Goal: Information Seeking & Learning: Learn about a topic

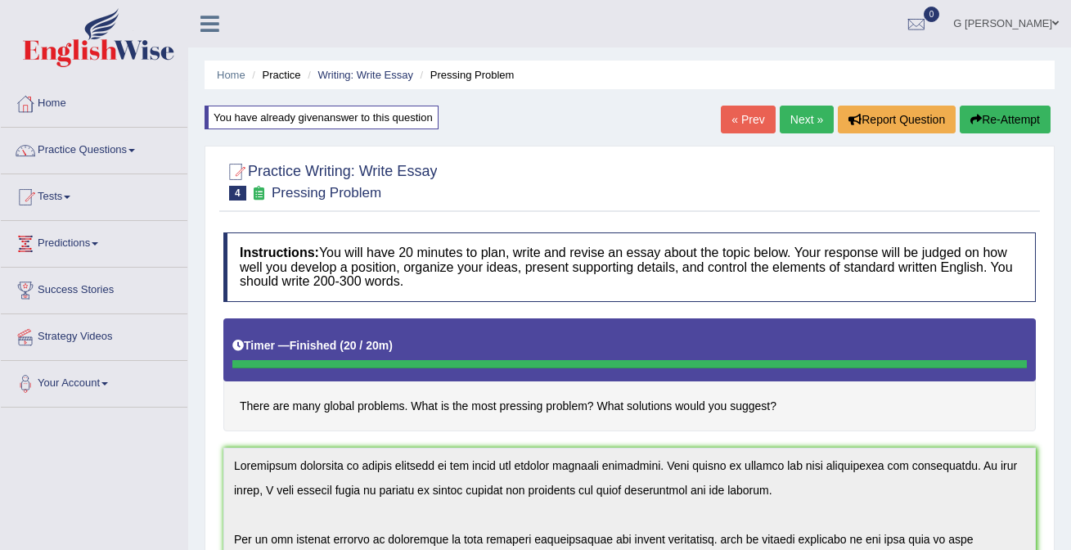
click at [801, 124] on link "Next »" at bounding box center [807, 120] width 54 height 28
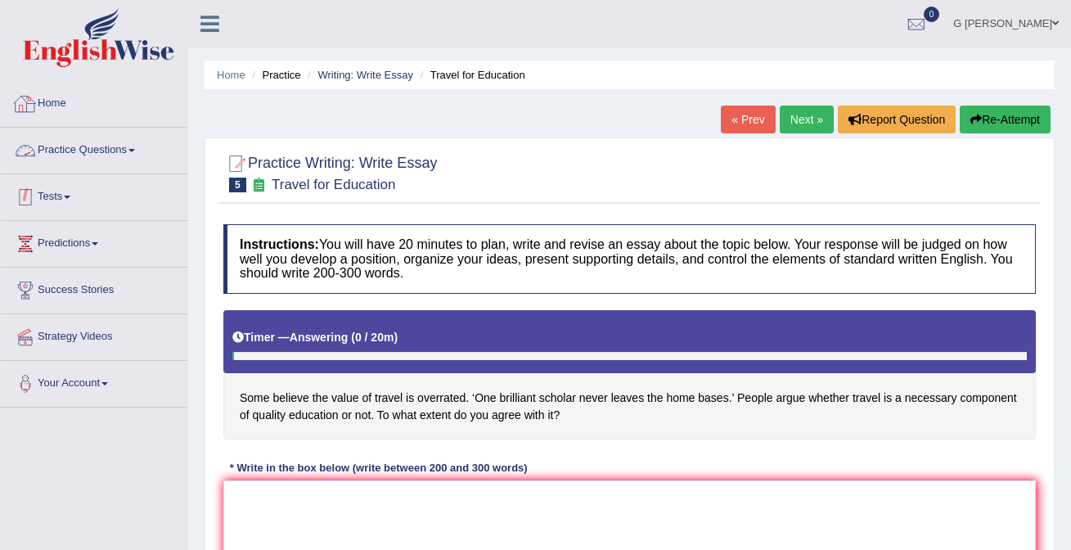
click at [105, 155] on link "Practice Questions" at bounding box center [94, 148] width 187 height 41
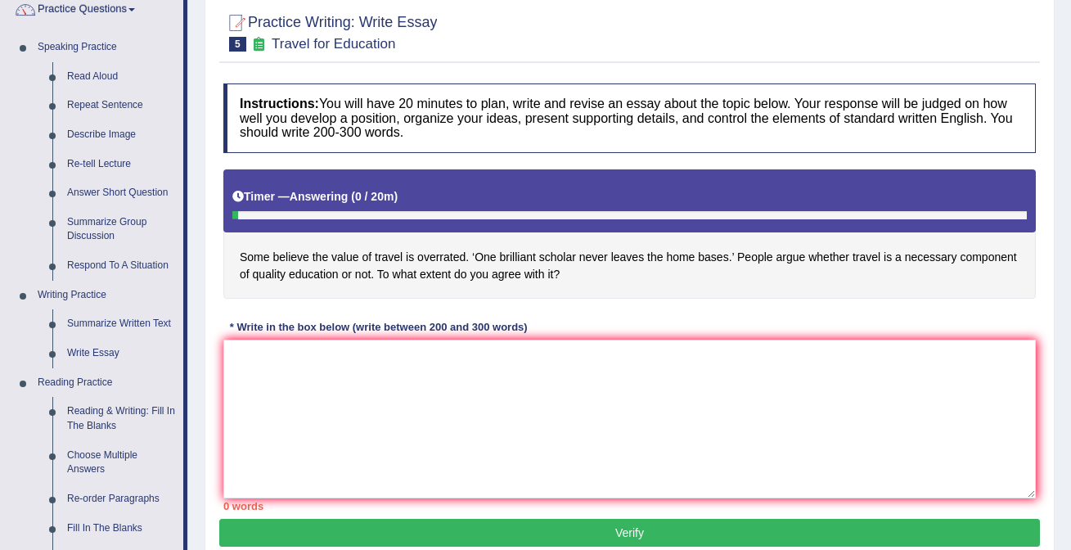
scroll to position [143, 0]
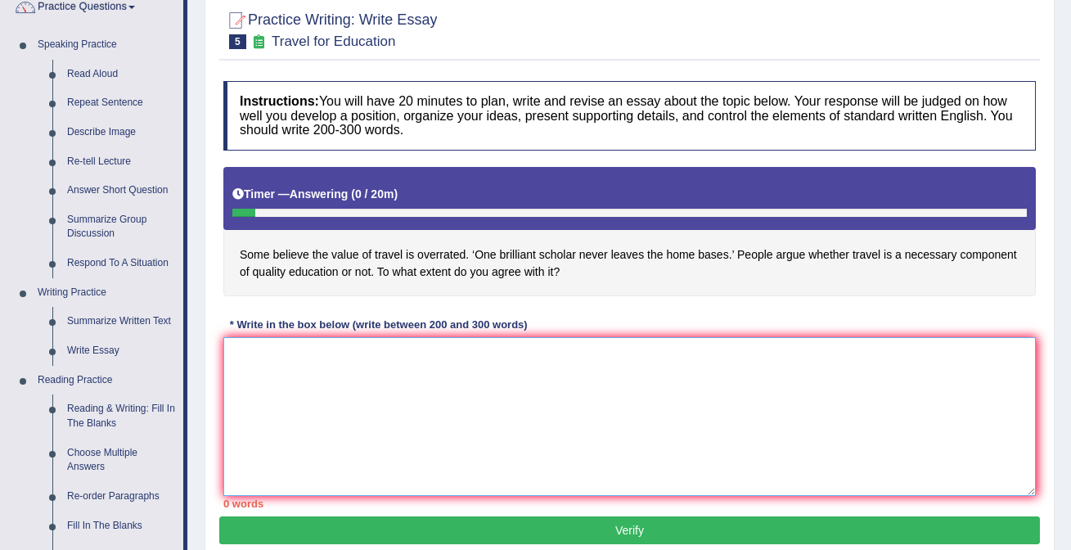
click at [363, 385] on textarea at bounding box center [629, 416] width 813 height 159
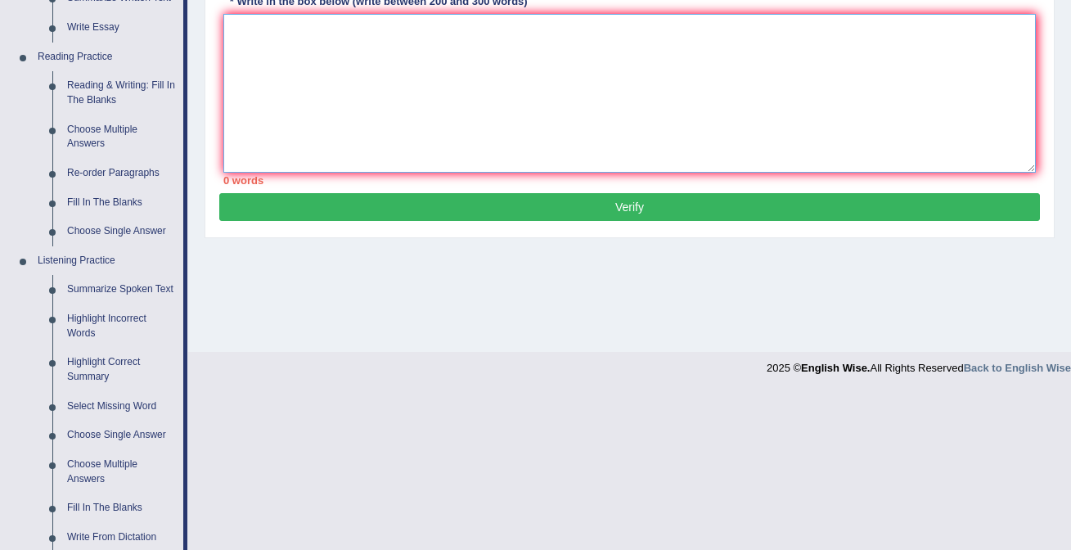
scroll to position [630, 0]
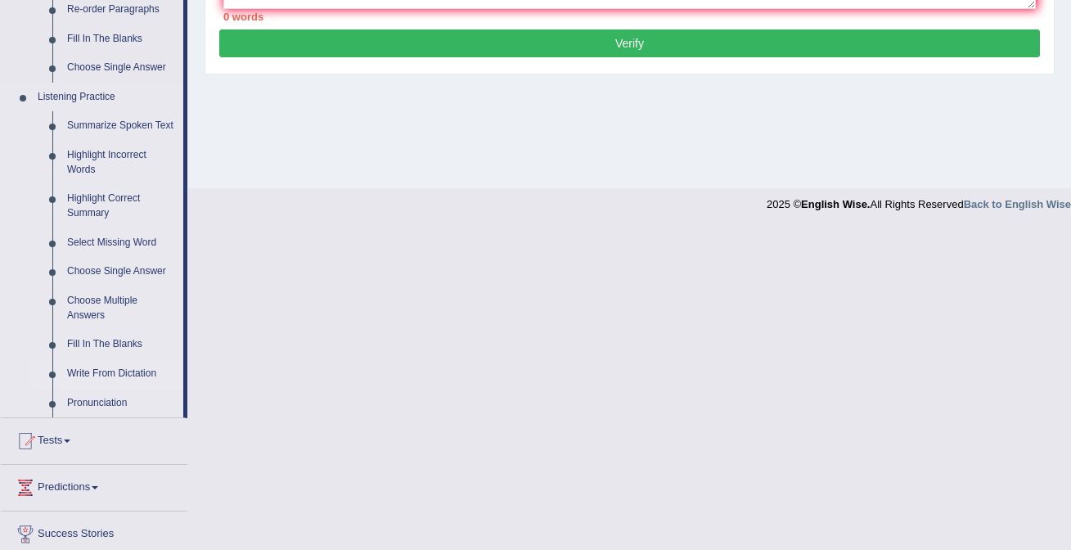
click at [127, 385] on link "Write From Dictation" at bounding box center [122, 373] width 124 height 29
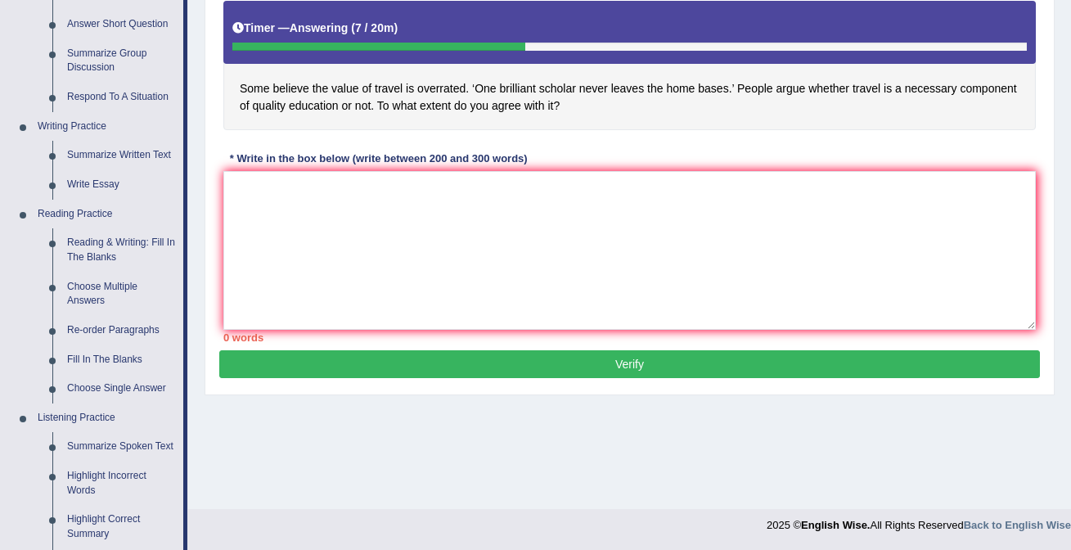
scroll to position [699, 0]
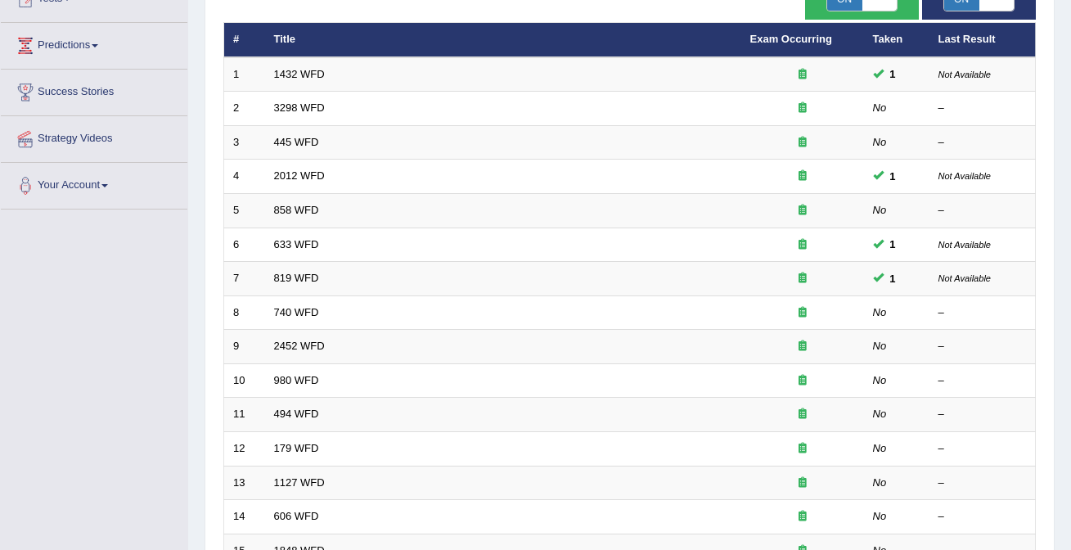
scroll to position [534, 0]
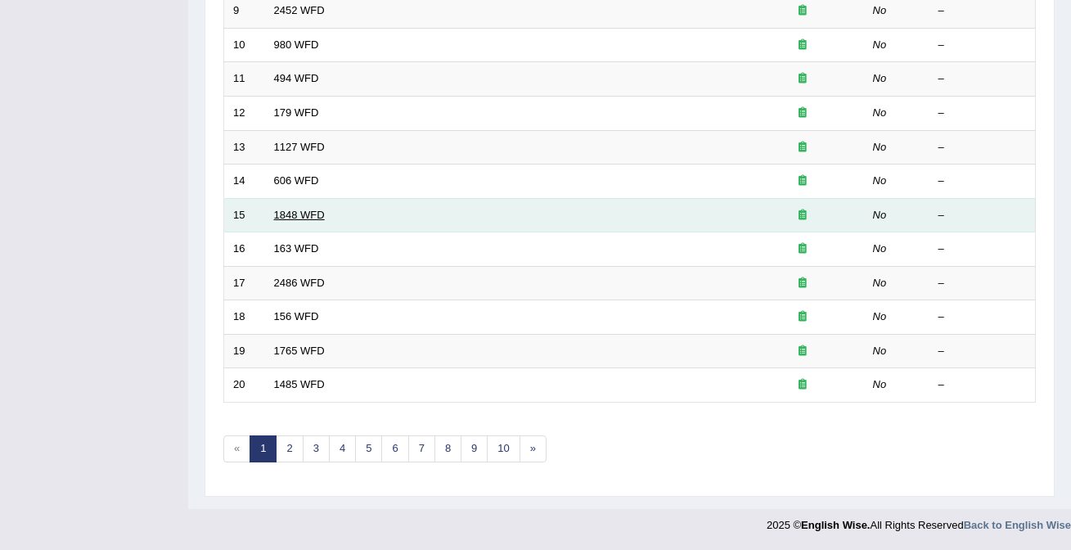
click at [299, 219] on link "1848 WFD" at bounding box center [299, 215] width 51 height 12
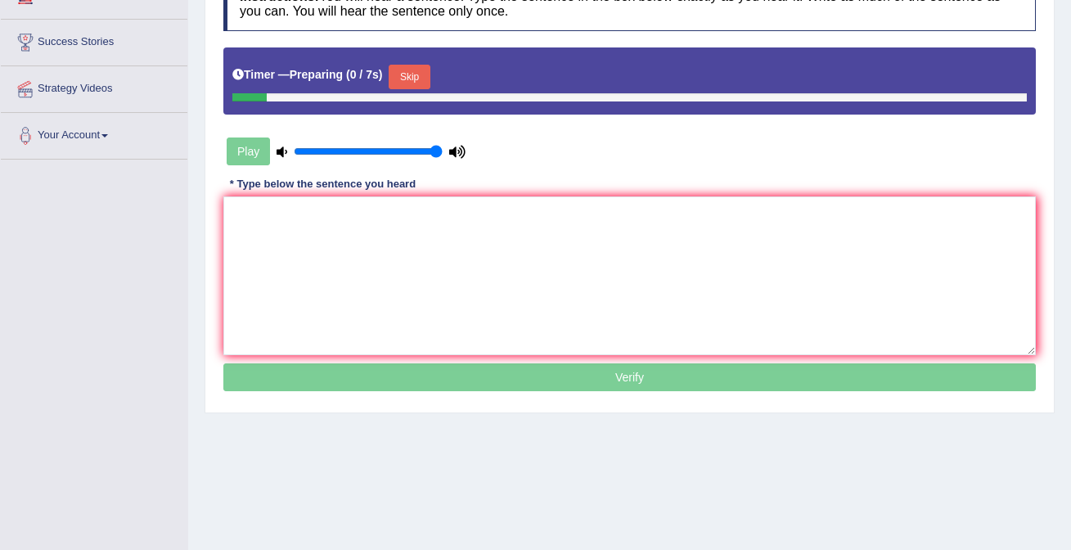
scroll to position [295, 0]
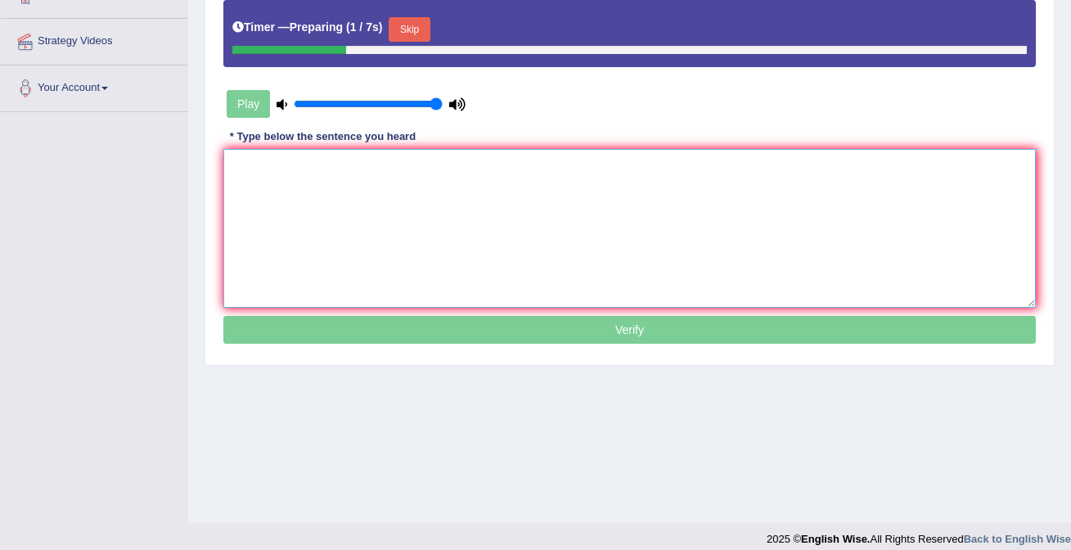
click at [342, 187] on textarea at bounding box center [629, 228] width 813 height 159
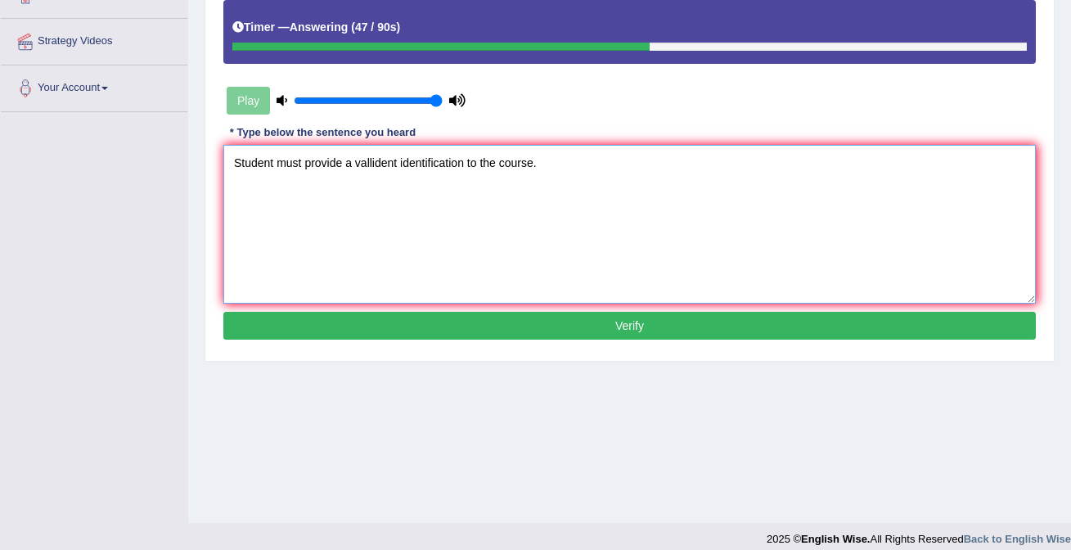
type textarea "Student must provide a vallident identification to the course."
click at [515, 326] on button "Verify" at bounding box center [629, 326] width 813 height 28
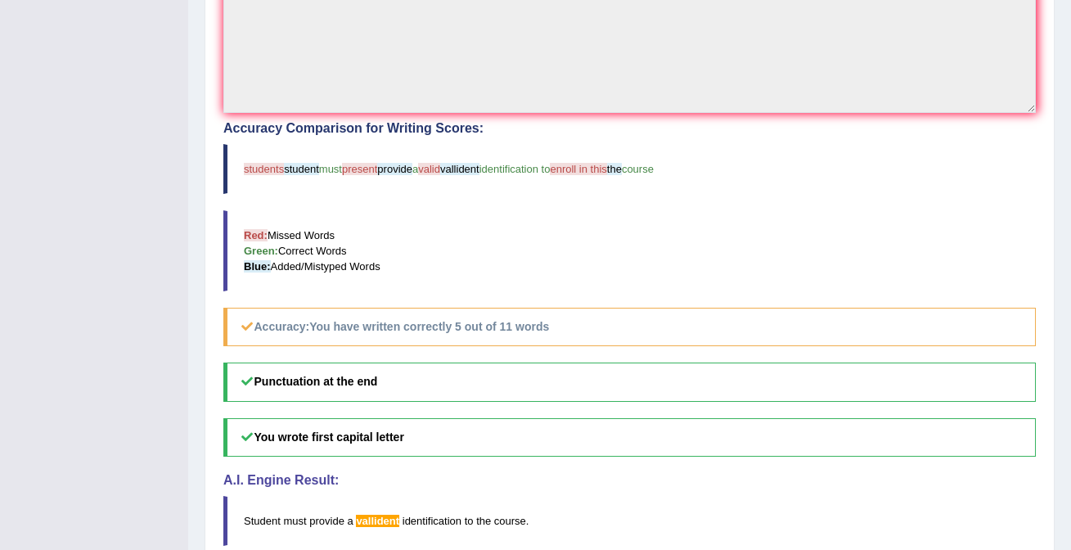
scroll to position [0, 0]
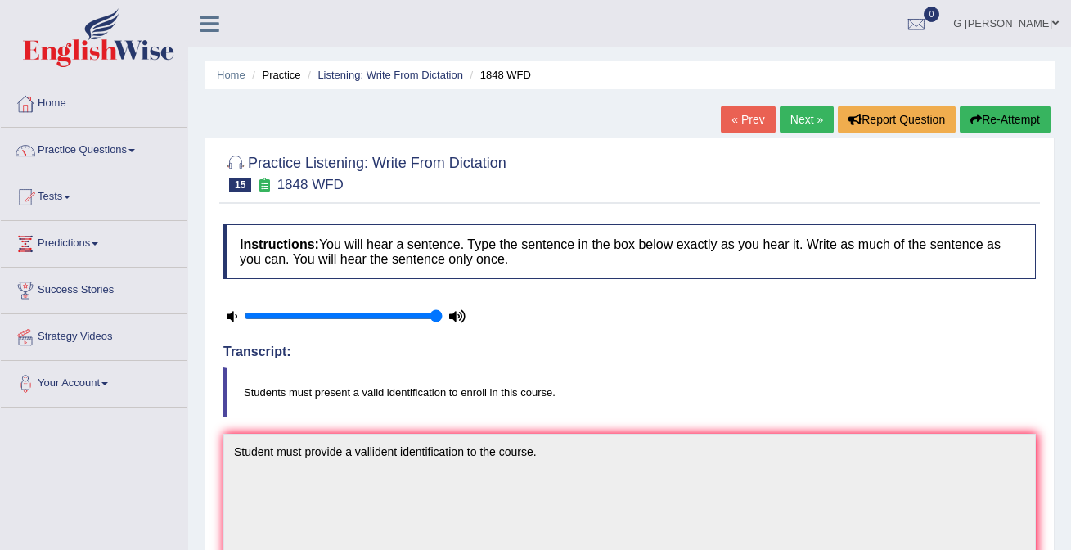
click at [793, 119] on link "Next »" at bounding box center [807, 120] width 54 height 28
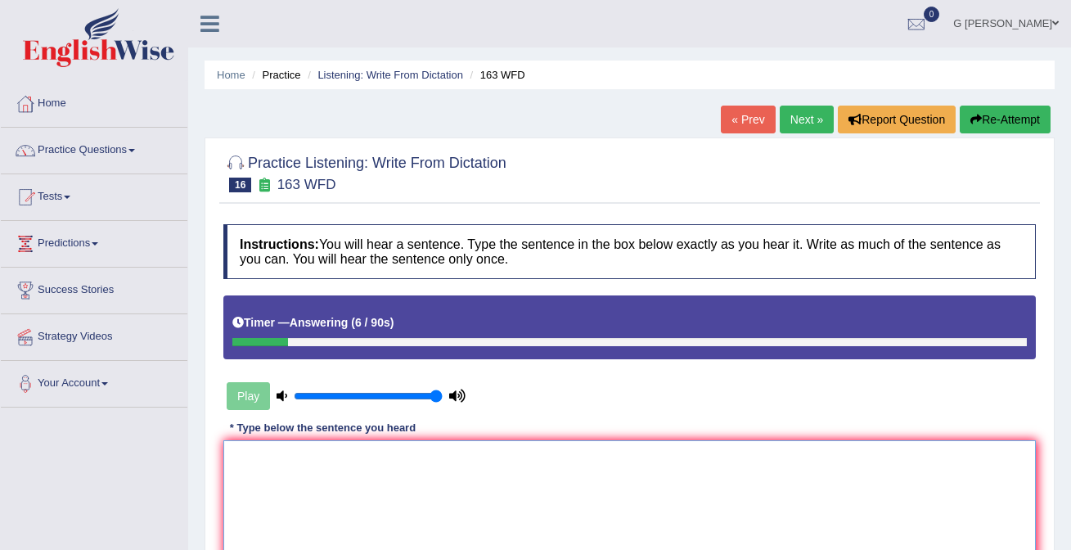
click at [456, 479] on textarea at bounding box center [629, 519] width 813 height 159
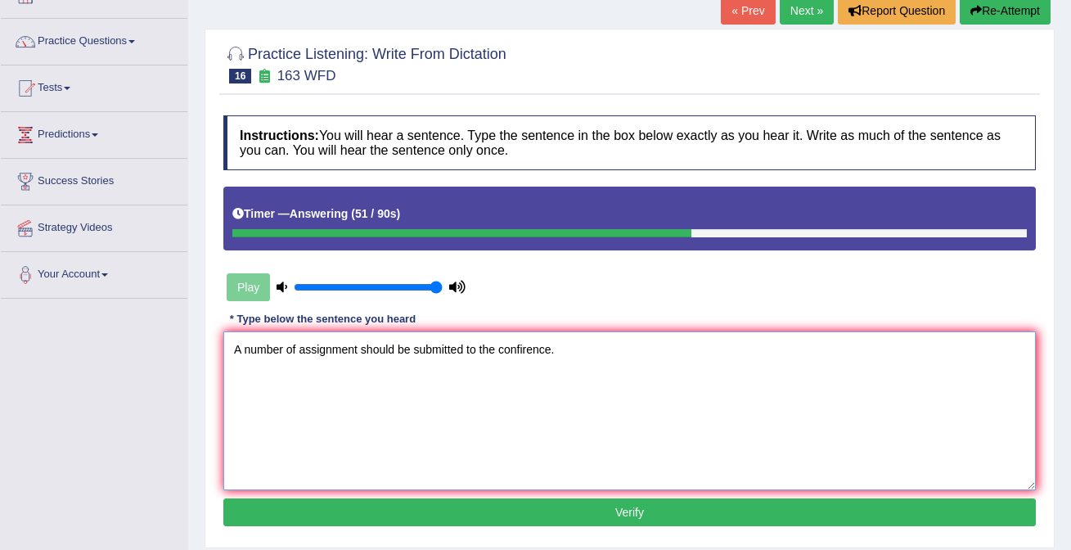
scroll to position [110, 0]
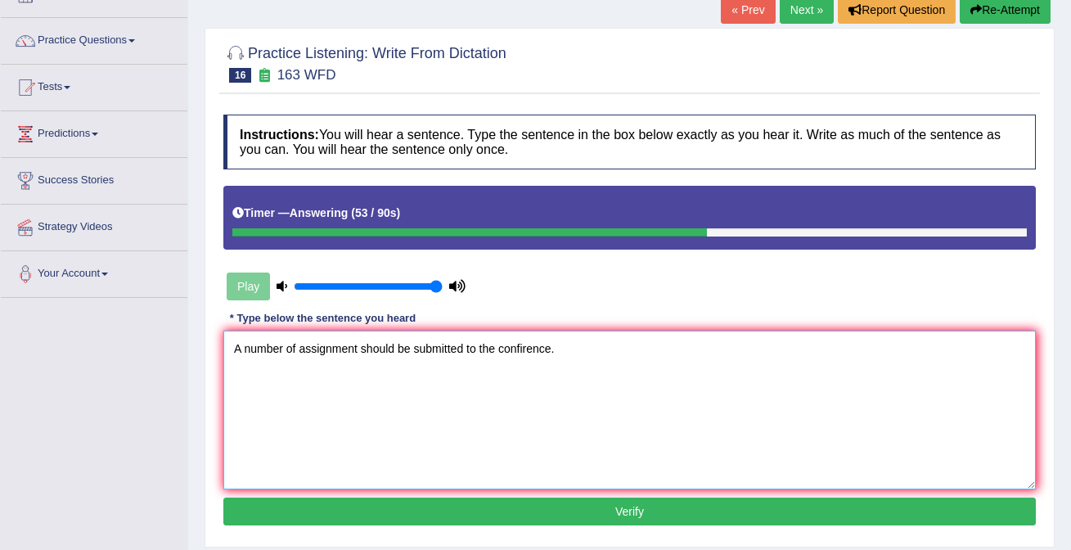
type textarea "A number of assignment should be submitted to the confirence."
click at [398, 516] on button "Verify" at bounding box center [629, 512] width 813 height 28
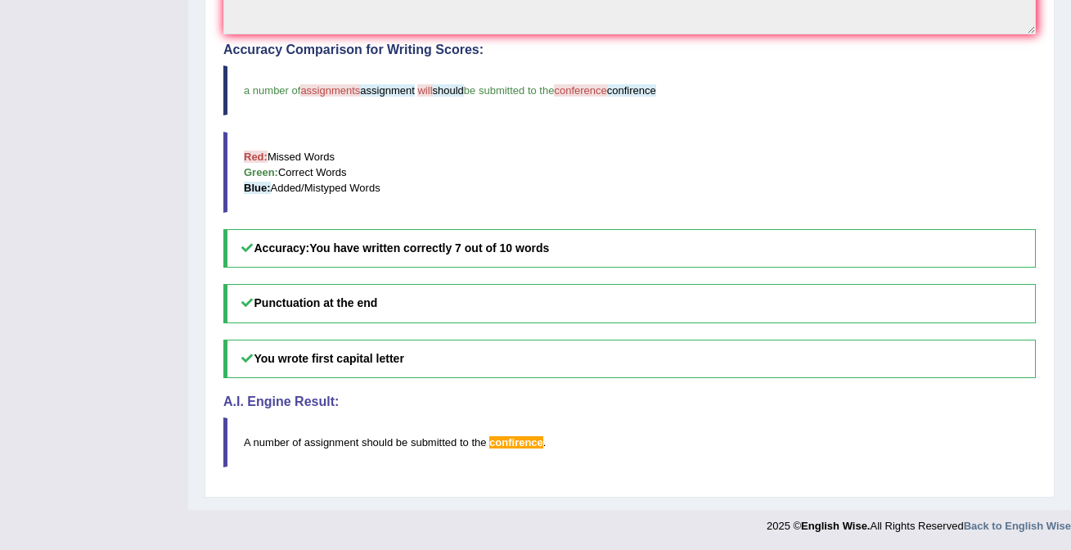
scroll to position [0, 0]
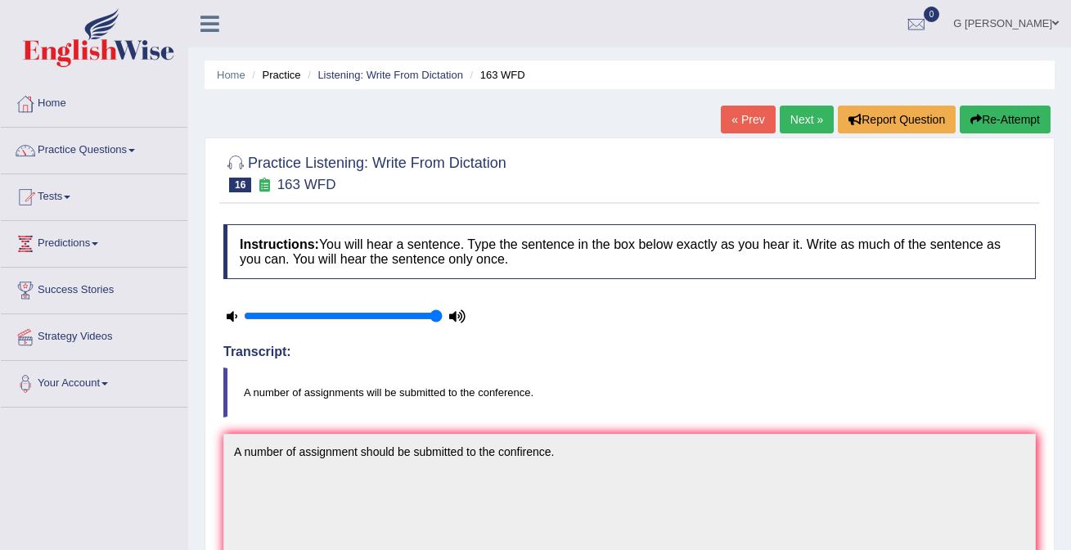
click at [790, 124] on link "Next »" at bounding box center [807, 120] width 54 height 28
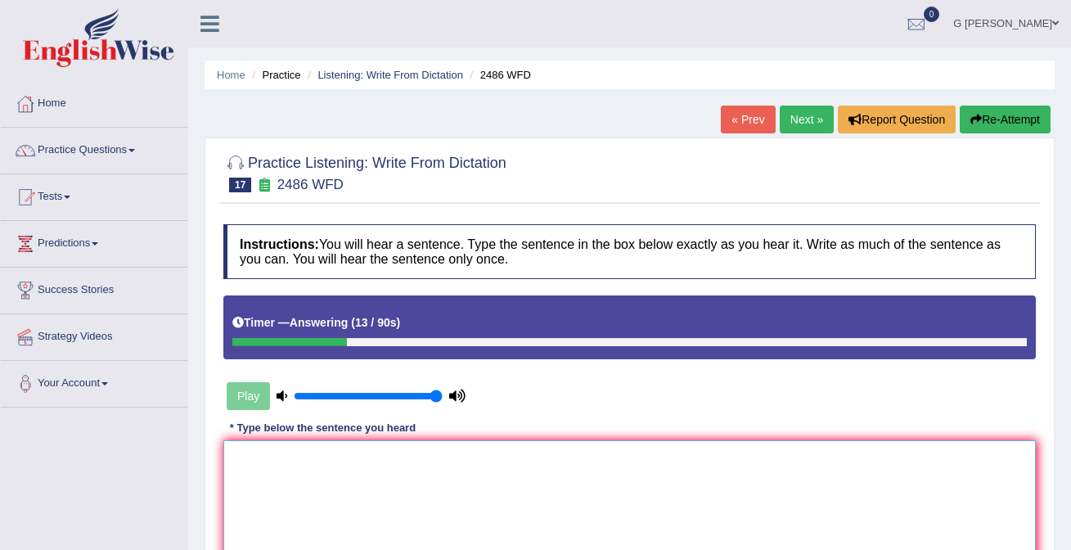
click at [485, 490] on textarea at bounding box center [629, 519] width 813 height 159
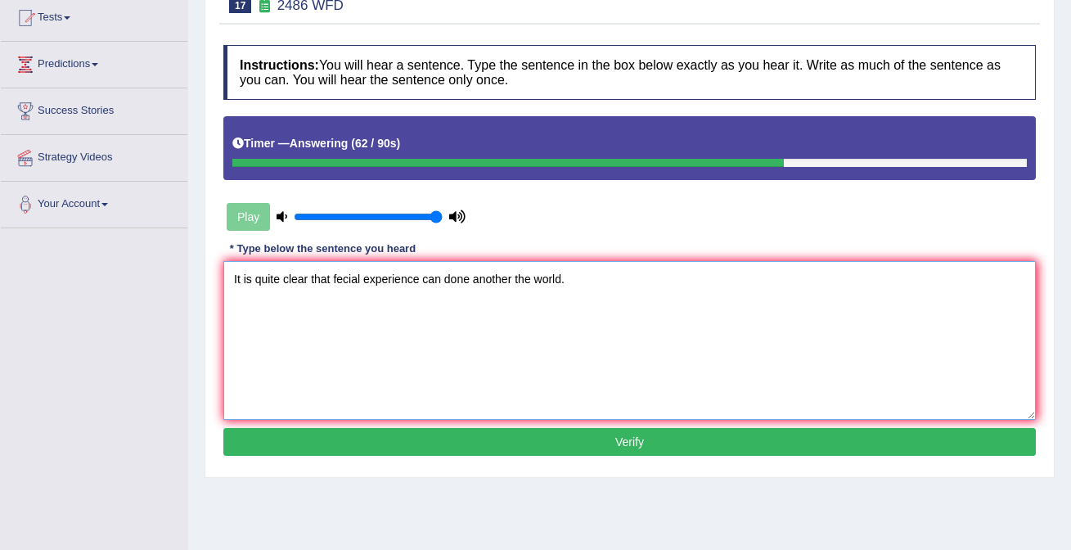
scroll to position [227, 0]
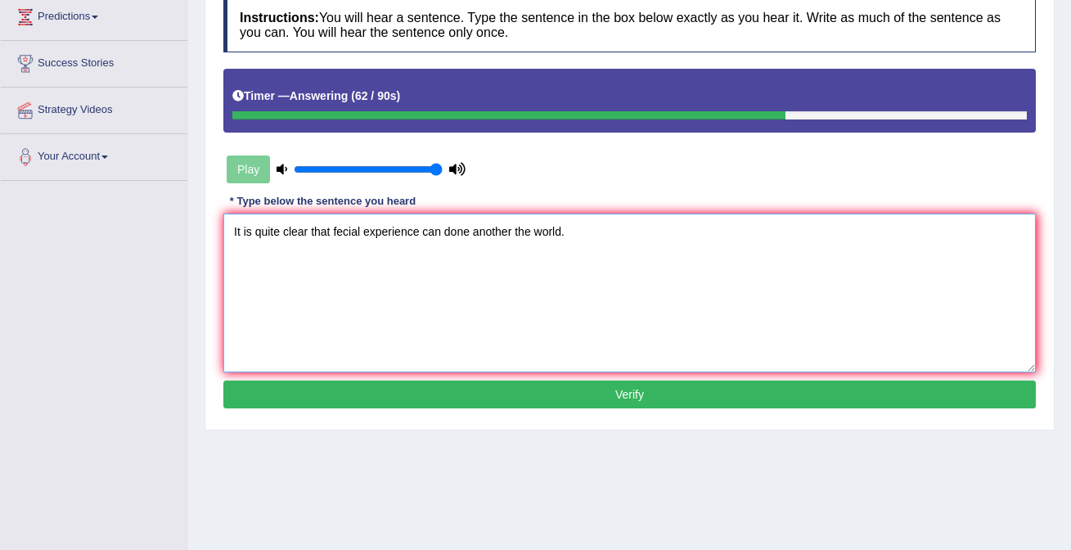
type textarea "It is quite clear that fecial experience can done another the world."
click at [499, 384] on button "Verify" at bounding box center [629, 395] width 813 height 28
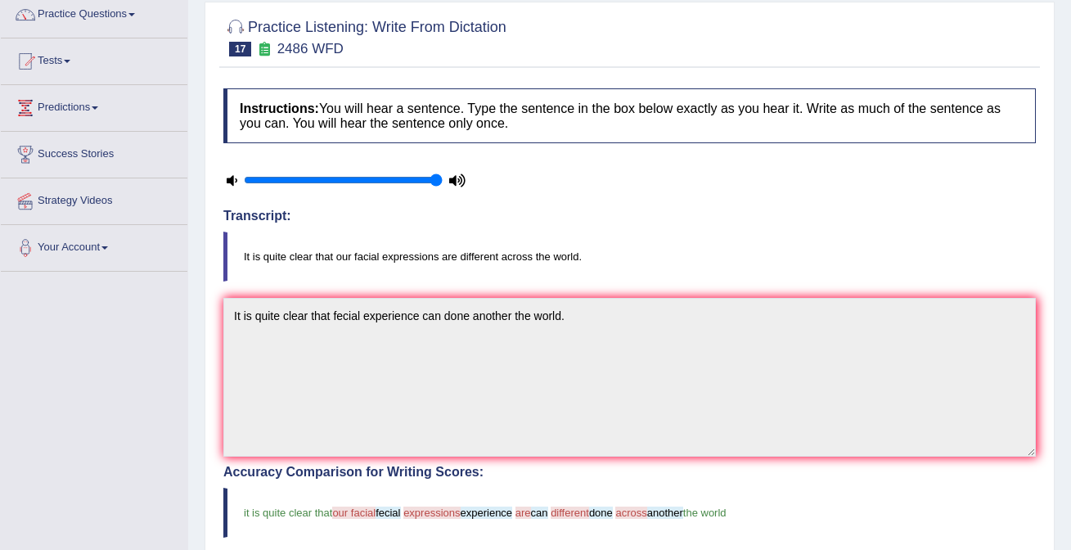
scroll to position [0, 0]
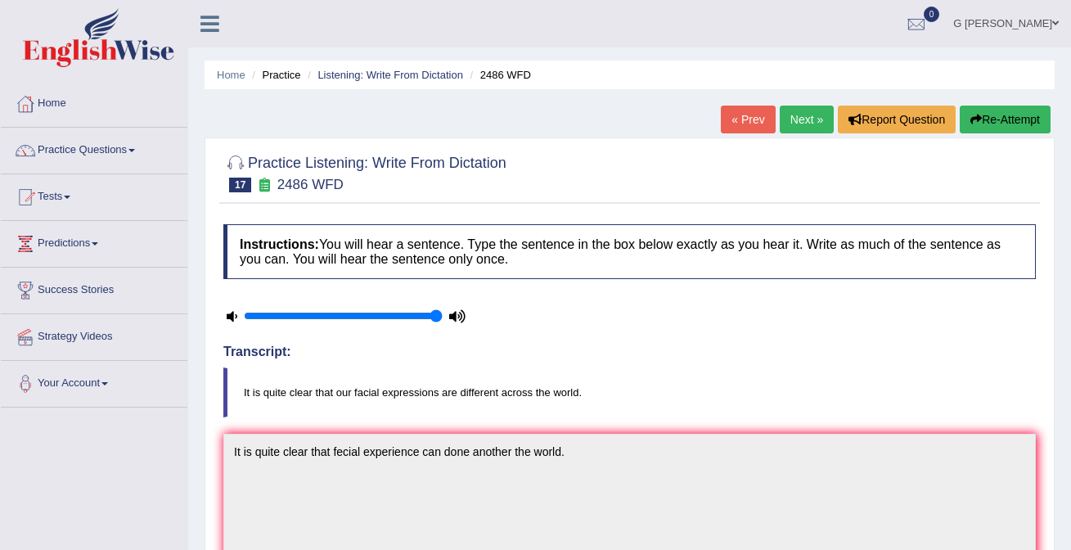
click at [792, 131] on link "Next »" at bounding box center [807, 120] width 54 height 28
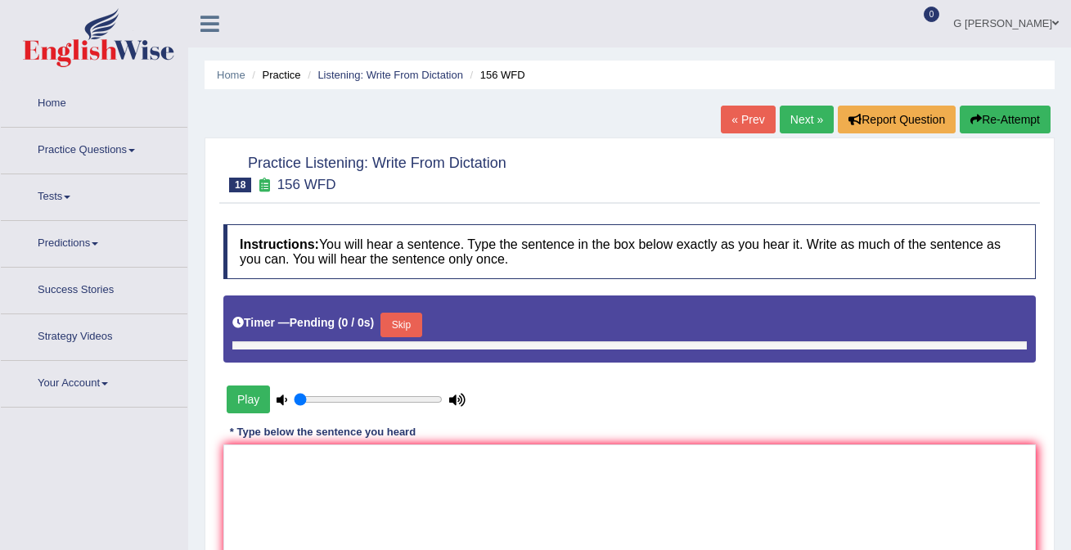
type input "1"
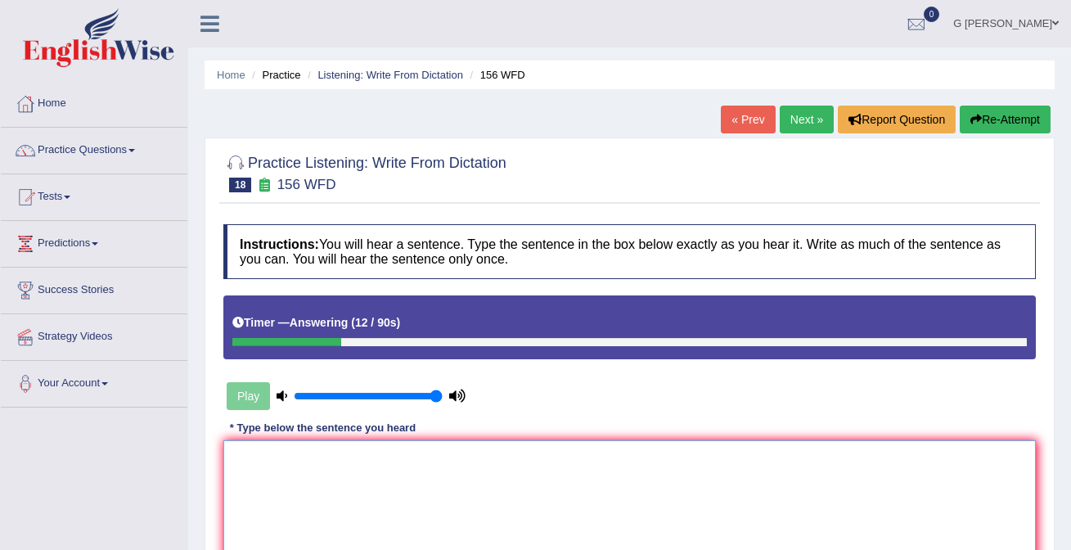
click at [317, 480] on textarea at bounding box center [629, 519] width 813 height 159
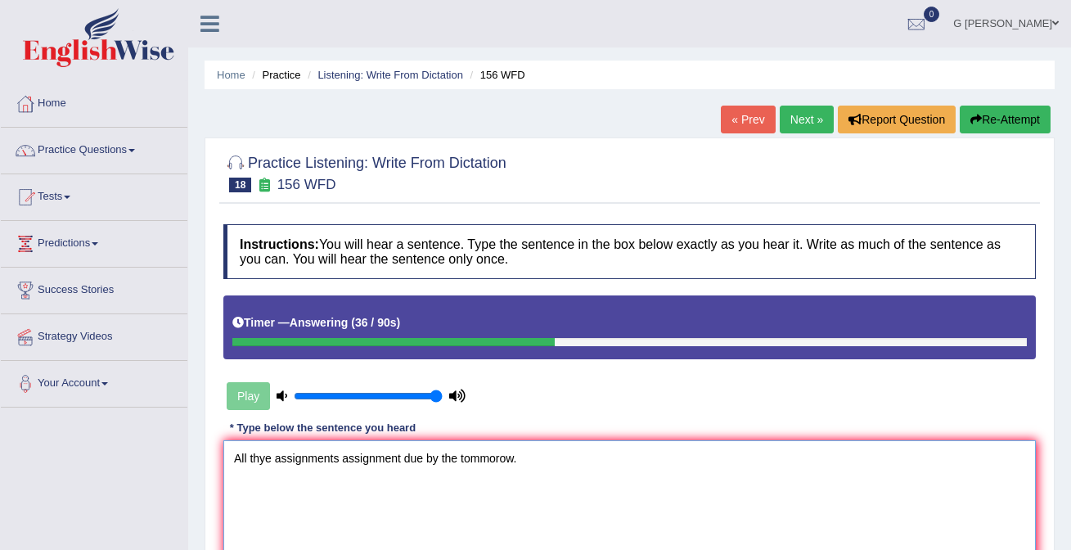
click at [273, 456] on textarea "All thye assignments assignment due by the tommorow." at bounding box center [629, 519] width 813 height 159
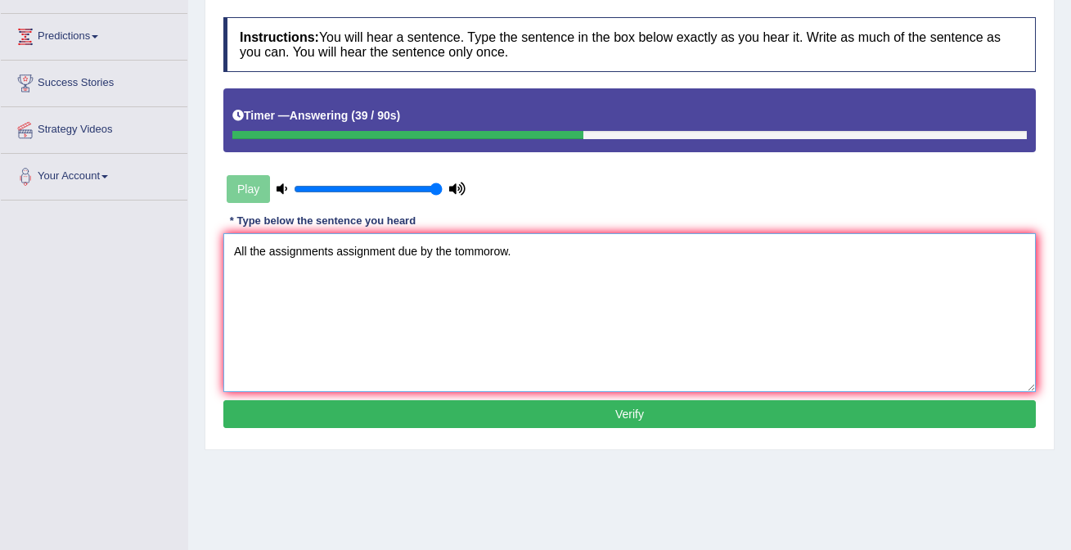
scroll to position [214, 0]
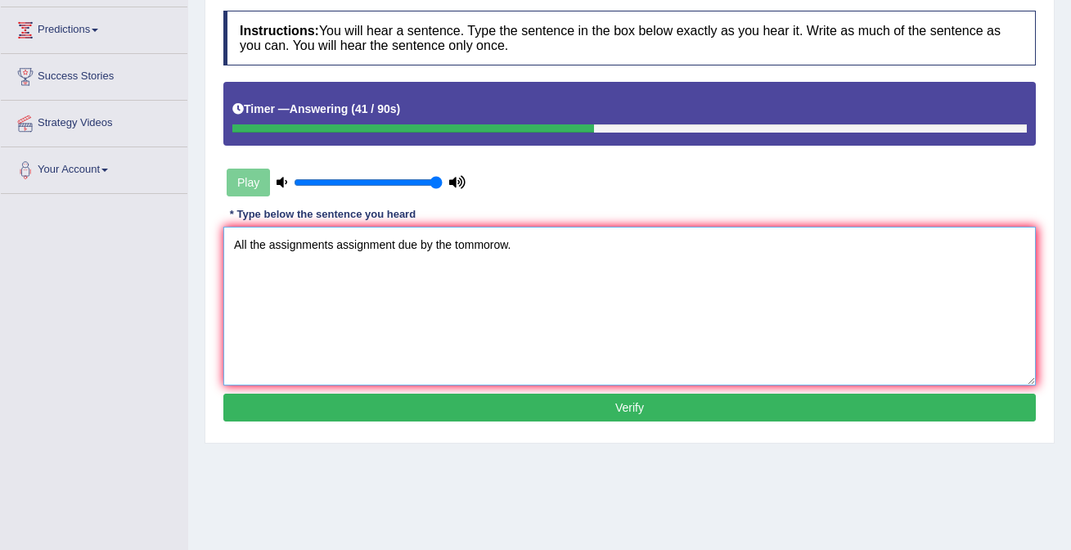
type textarea "All the assignments assignment due by the tommorow."
click at [360, 402] on button "Verify" at bounding box center [629, 408] width 813 height 28
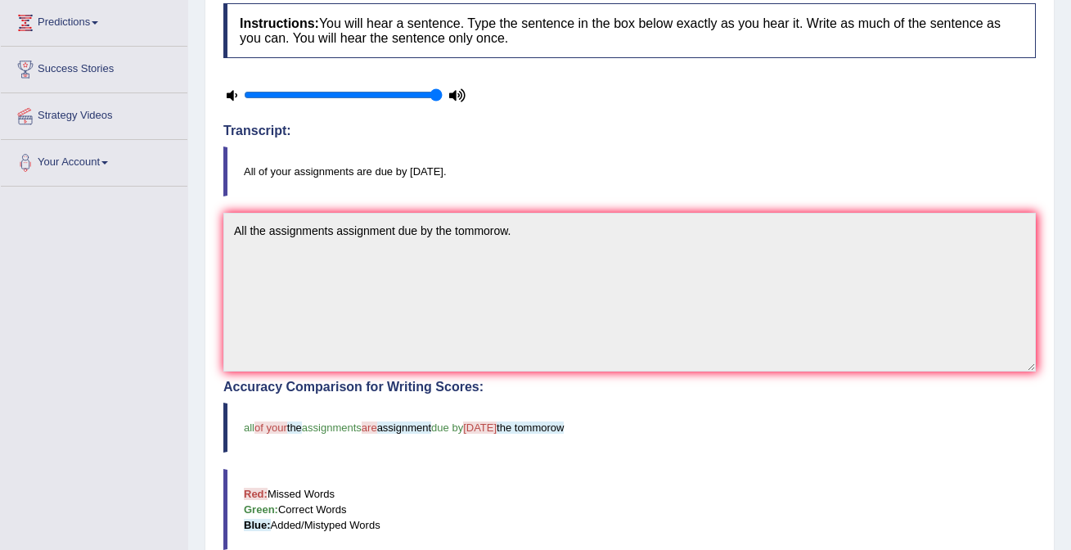
scroll to position [0, 0]
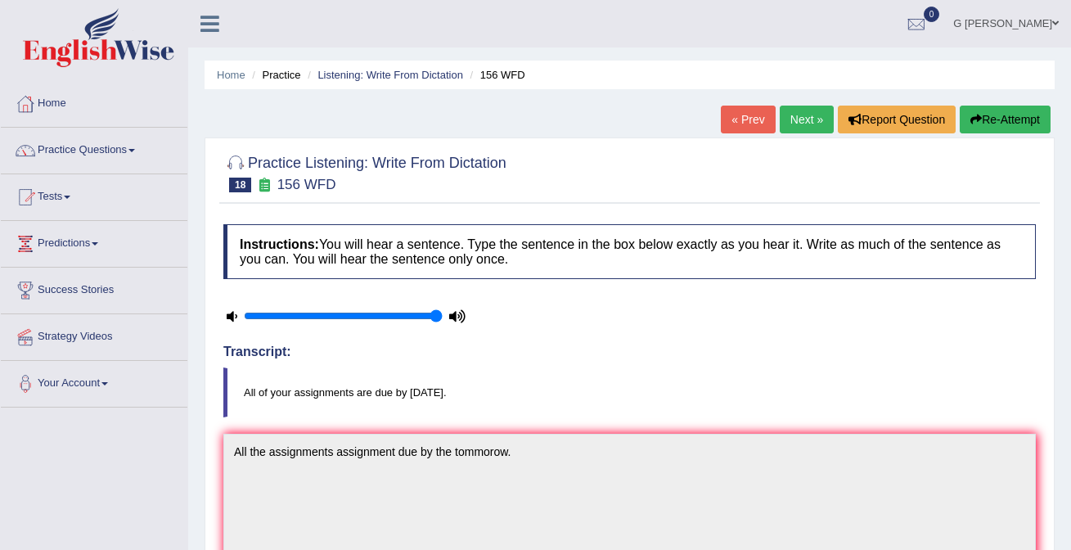
click at [805, 115] on link "Next »" at bounding box center [807, 120] width 54 height 28
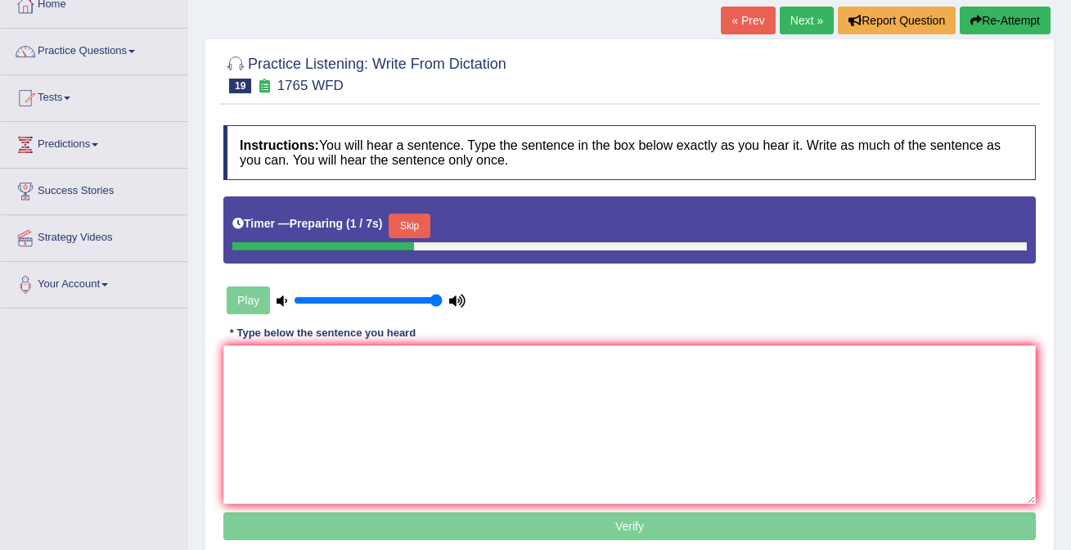
scroll to position [98, 0]
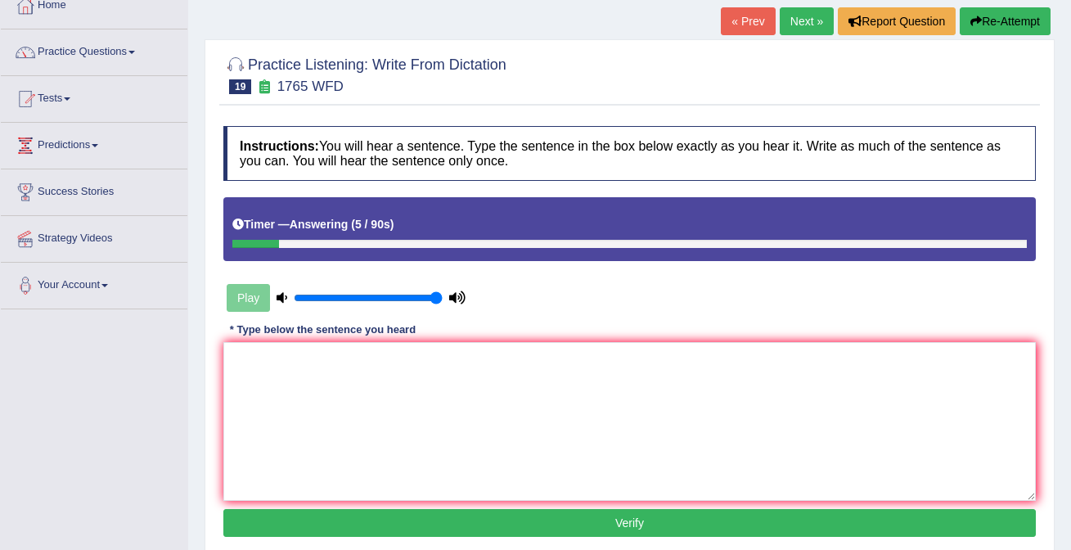
click at [799, 22] on link "Next »" at bounding box center [807, 21] width 54 height 28
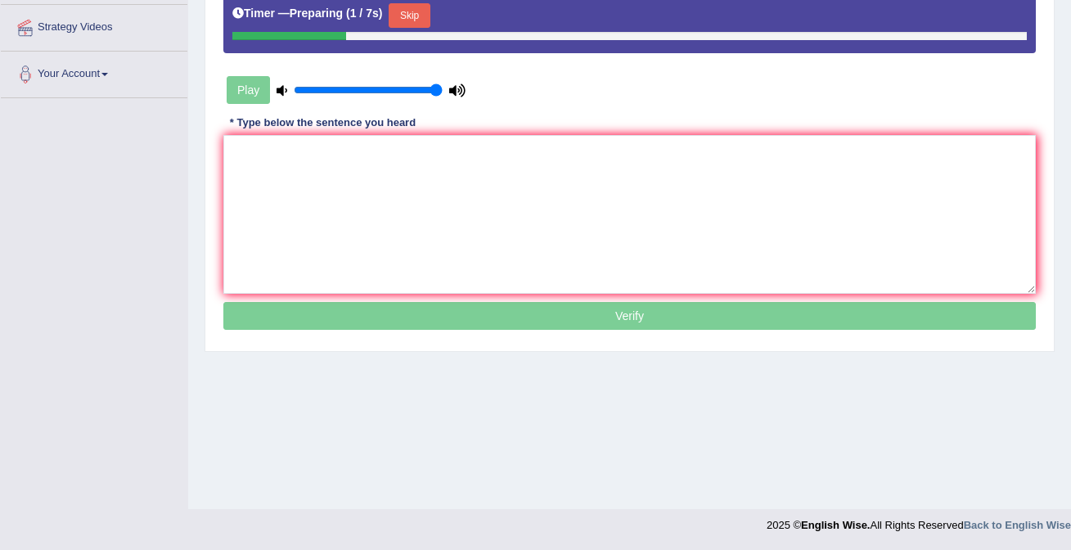
scroll to position [304, 0]
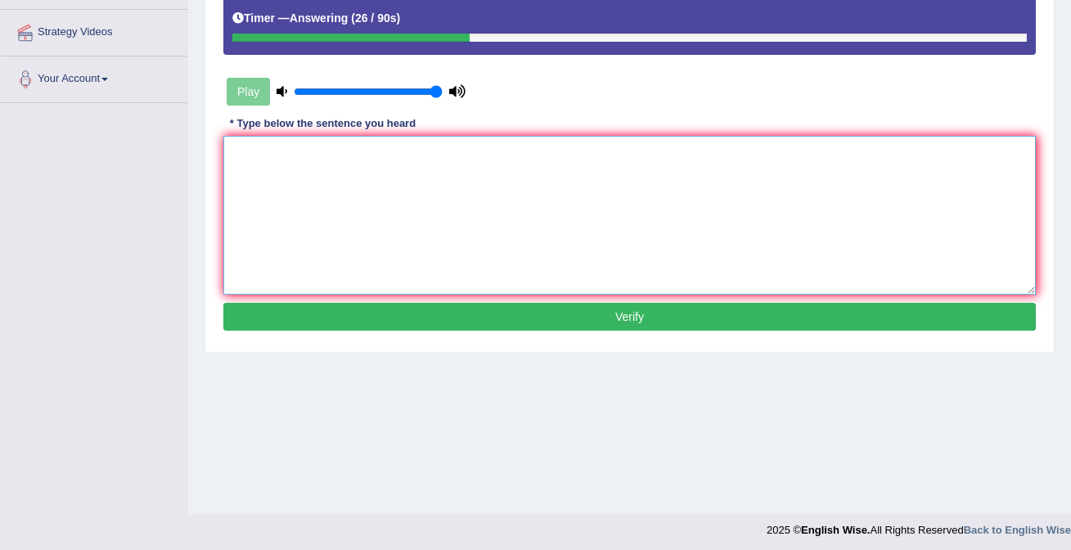
click at [530, 213] on textarea at bounding box center [629, 215] width 813 height 159
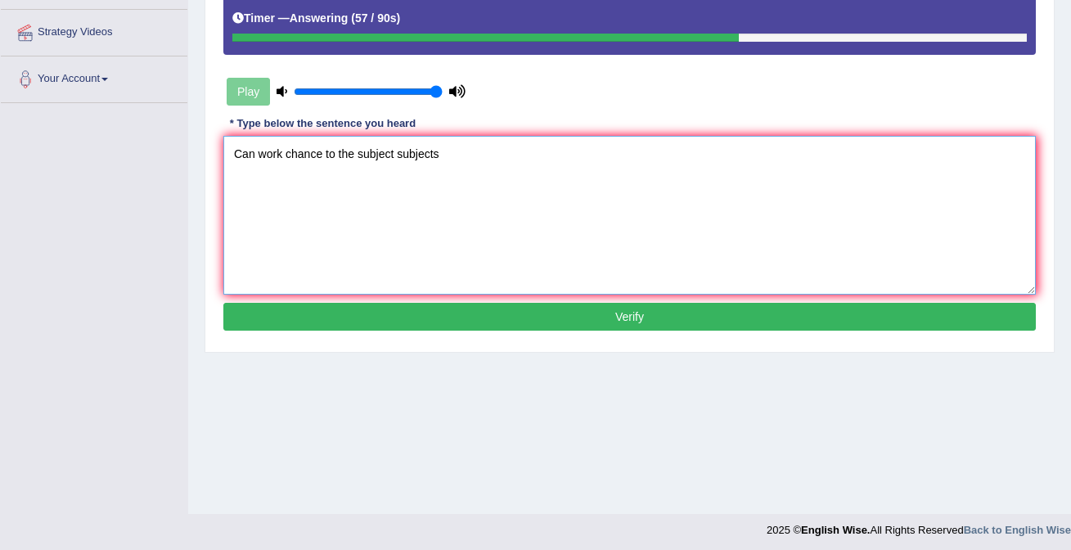
drag, startPoint x: 363, startPoint y: 153, endPoint x: 514, endPoint y: 153, distance: 151.4
click at [514, 153] on textarea "Can work chance to the subject subjects" at bounding box center [629, 215] width 813 height 159
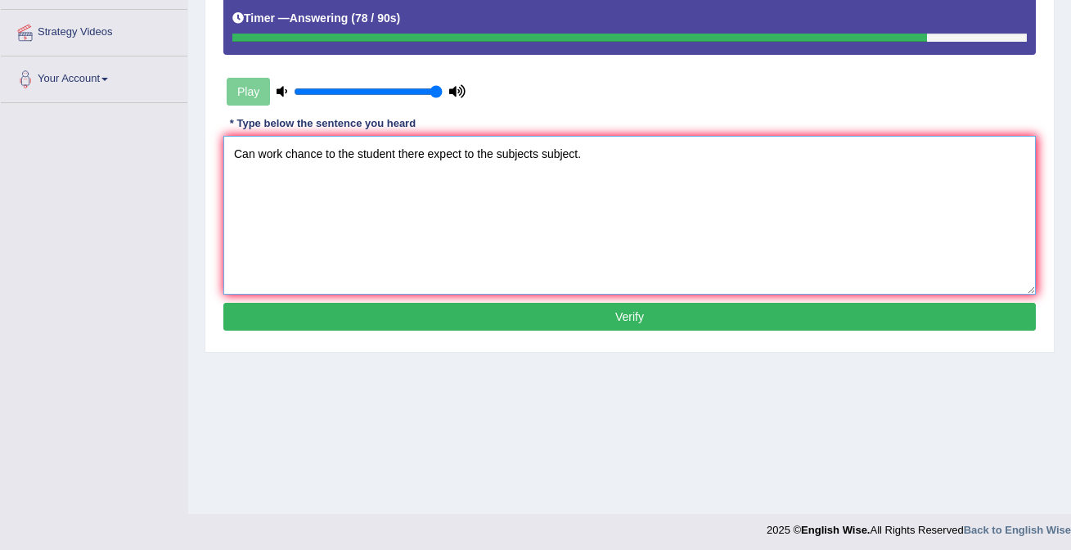
click at [252, 155] on textarea "Can work chance to the student there expect to the subjects subject." at bounding box center [629, 215] width 813 height 159
type textarea "Can course work chance to the student there expect to the subjects subject."
click at [383, 304] on button "Verify" at bounding box center [629, 317] width 813 height 28
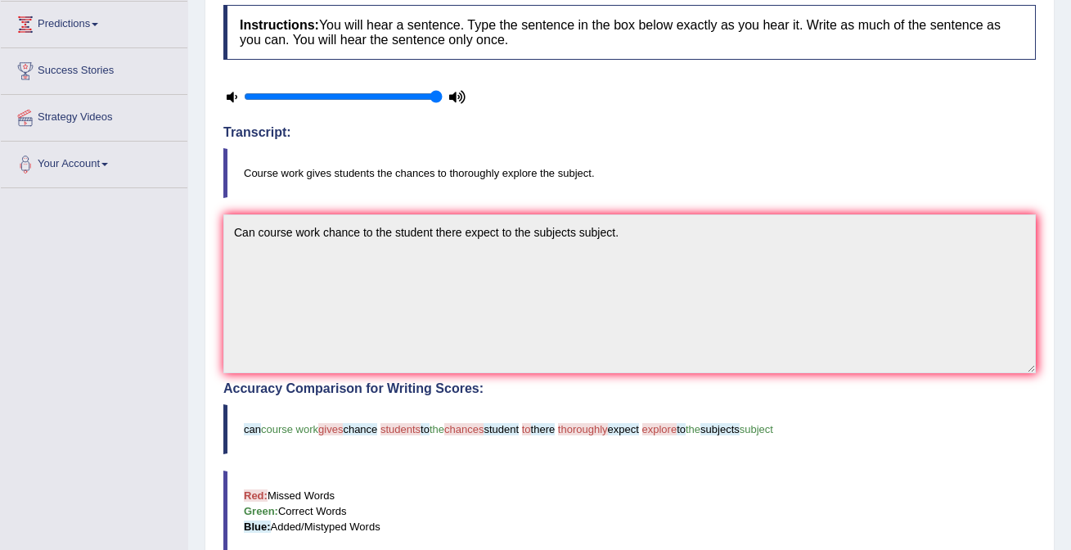
scroll to position [0, 0]
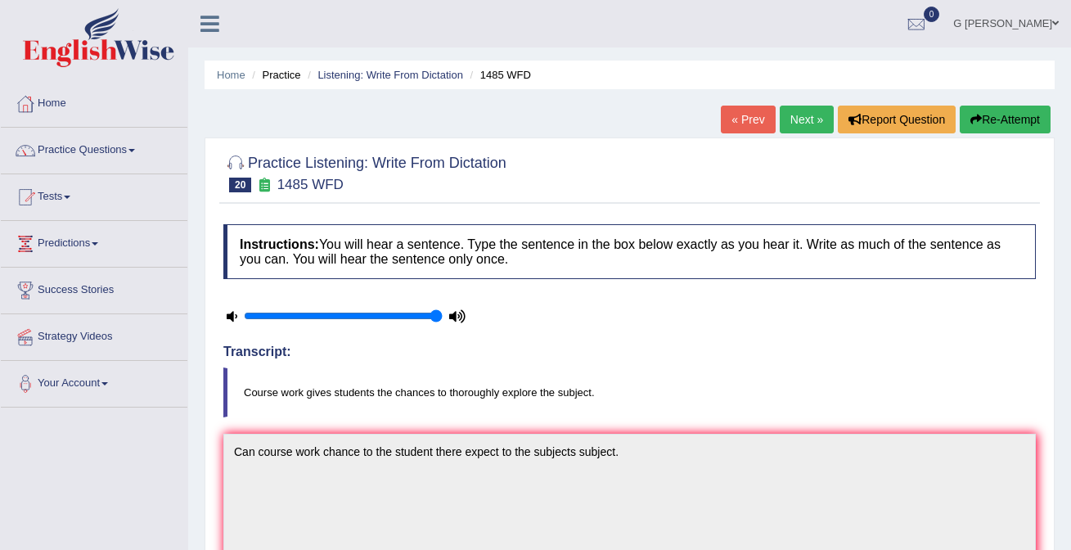
click at [811, 121] on link "Next »" at bounding box center [807, 120] width 54 height 28
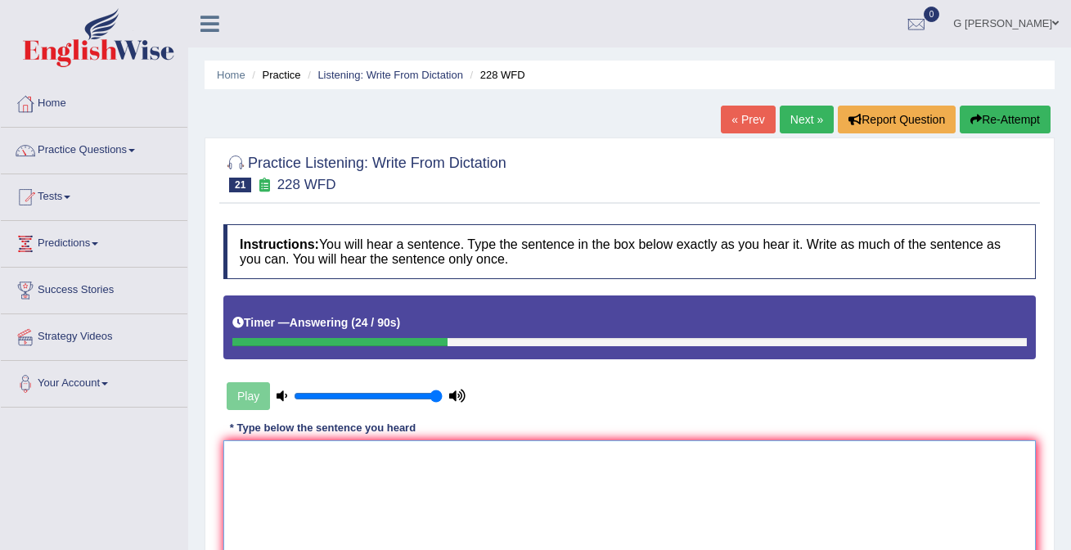
click at [528, 476] on textarea at bounding box center [629, 519] width 813 height 159
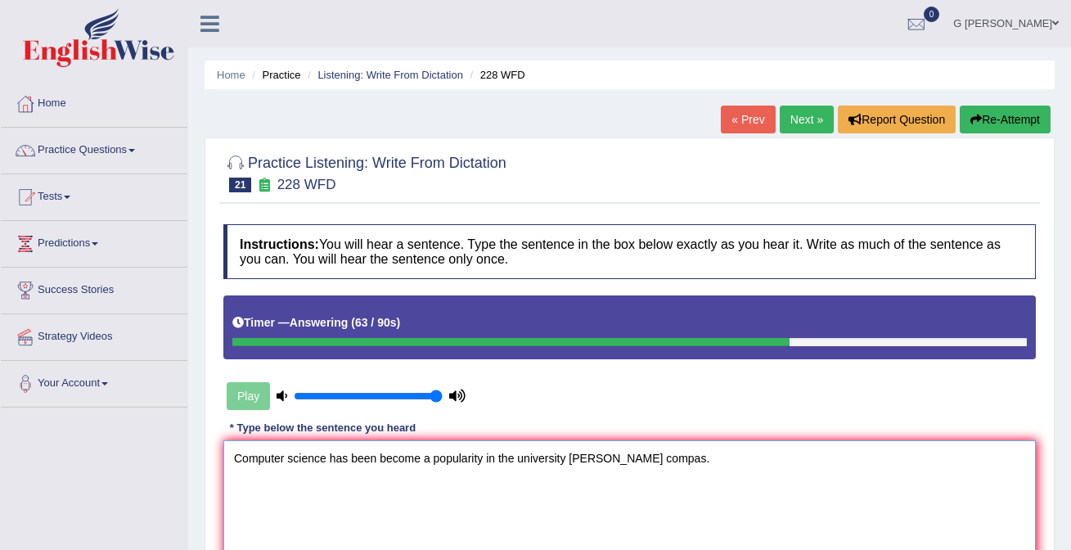
click at [656, 459] on textarea "Computer science has been become a popularity in the university campas compas." at bounding box center [629, 519] width 813 height 159
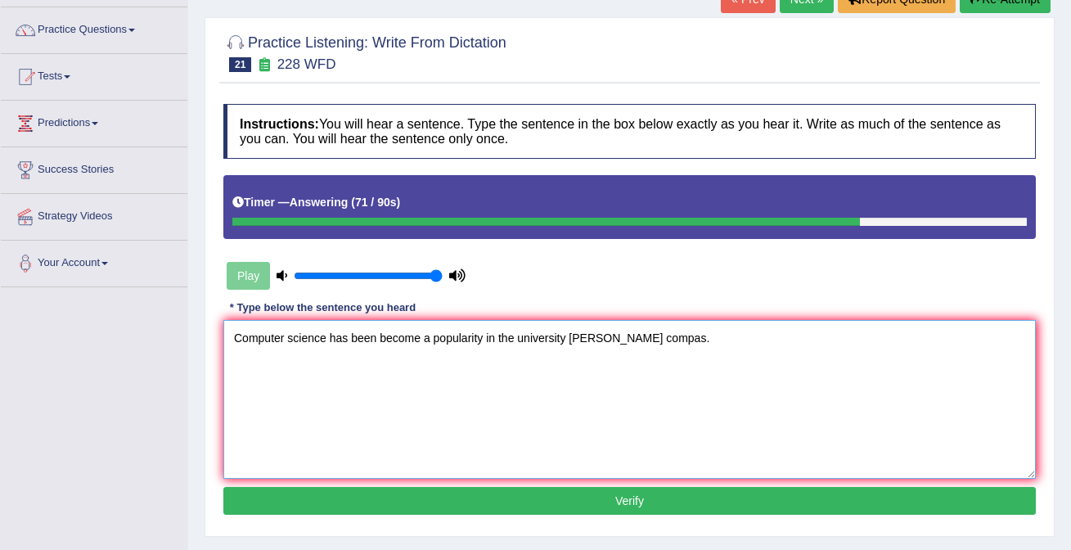
scroll to position [120, 0]
type textarea "Computer science has been become a popularity in the university campas compas."
click at [401, 500] on button "Verify" at bounding box center [629, 501] width 813 height 28
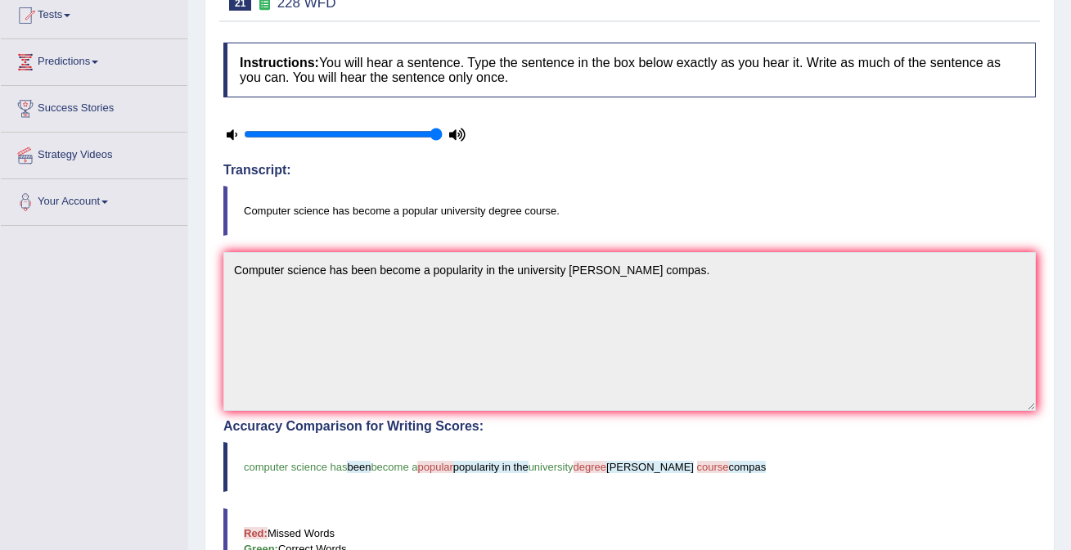
scroll to position [0, 0]
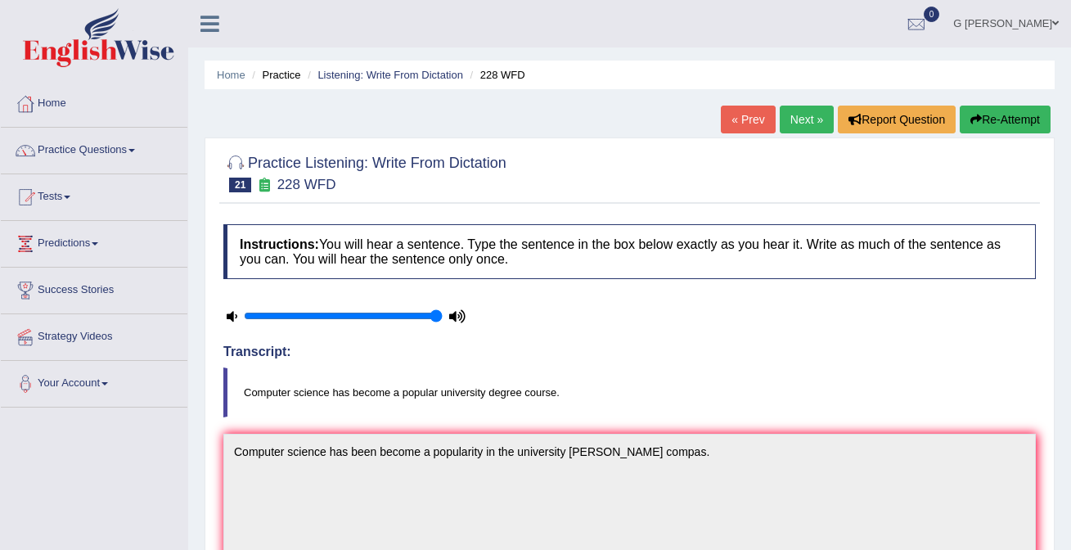
click at [808, 120] on link "Next »" at bounding box center [807, 120] width 54 height 28
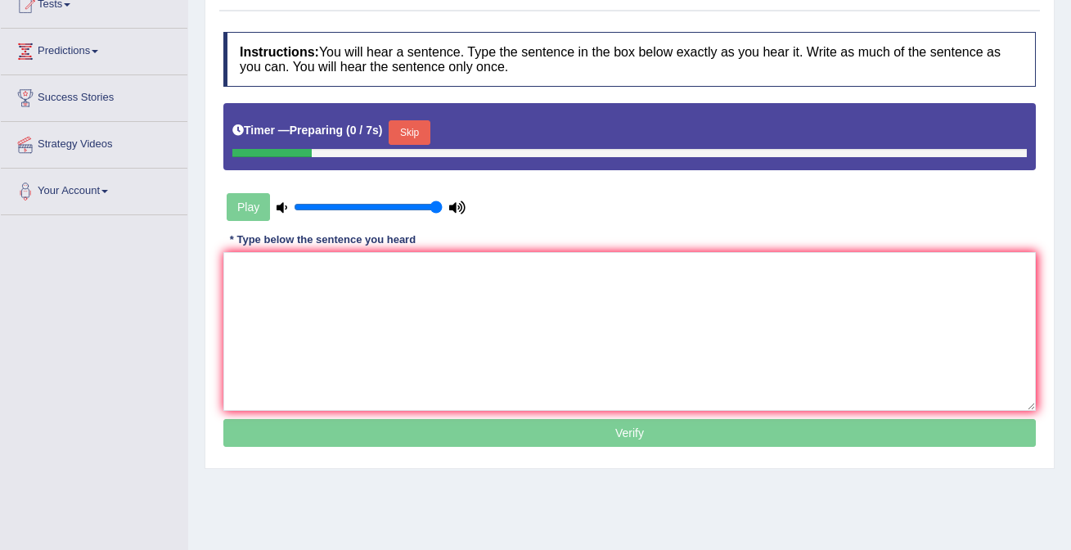
scroll to position [188, 0]
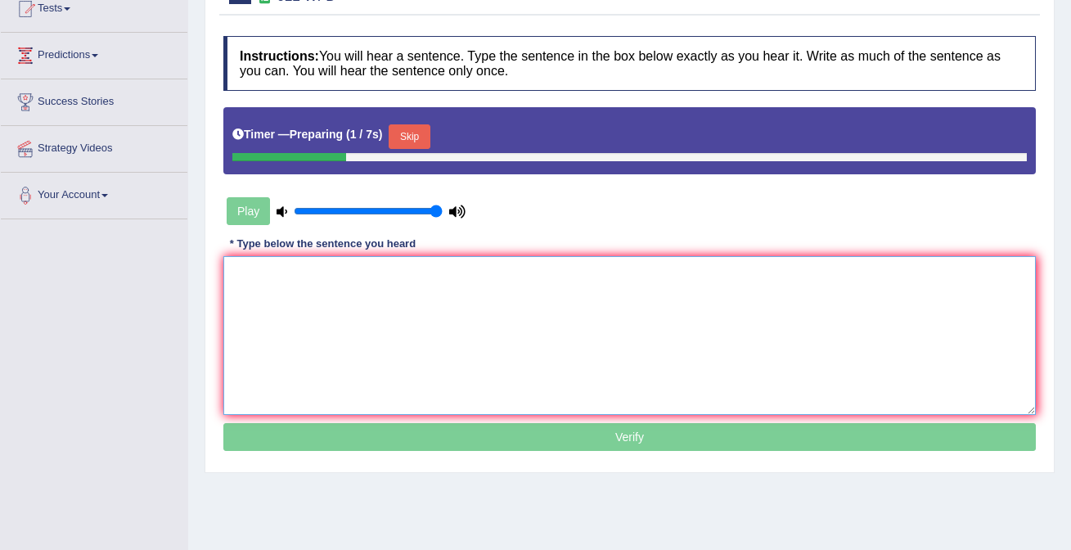
click at [665, 309] on textarea at bounding box center [629, 335] width 813 height 159
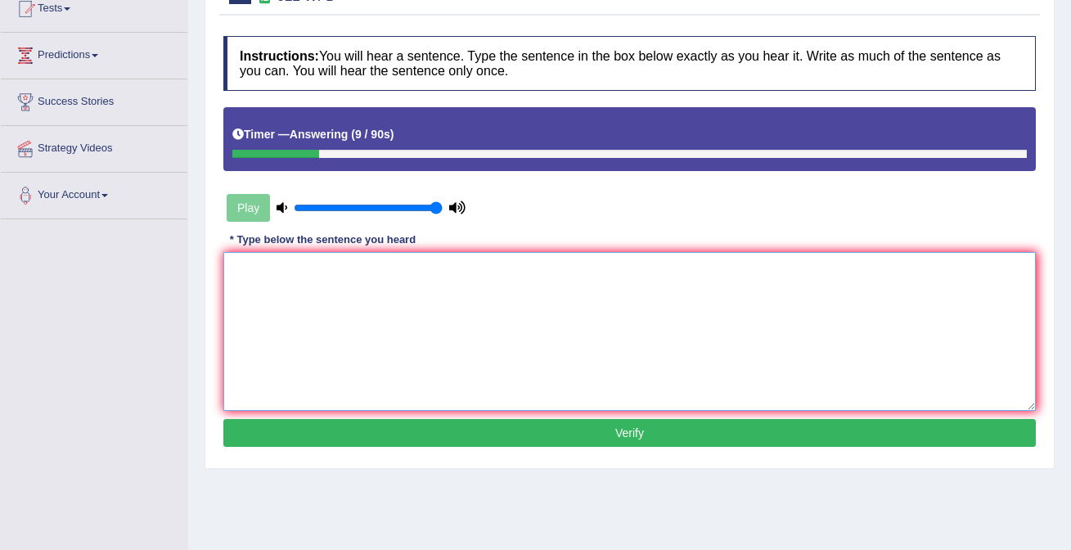
click at [536, 303] on textarea at bounding box center [629, 331] width 813 height 159
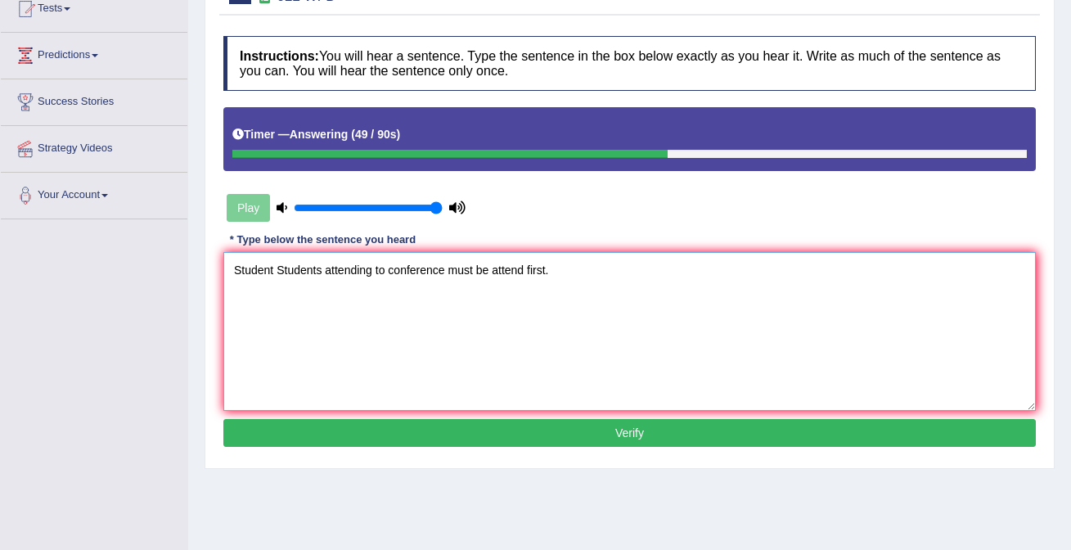
type textarea "Student Students attending to conference must be attend first."
click at [571, 437] on button "Verify" at bounding box center [629, 433] width 813 height 28
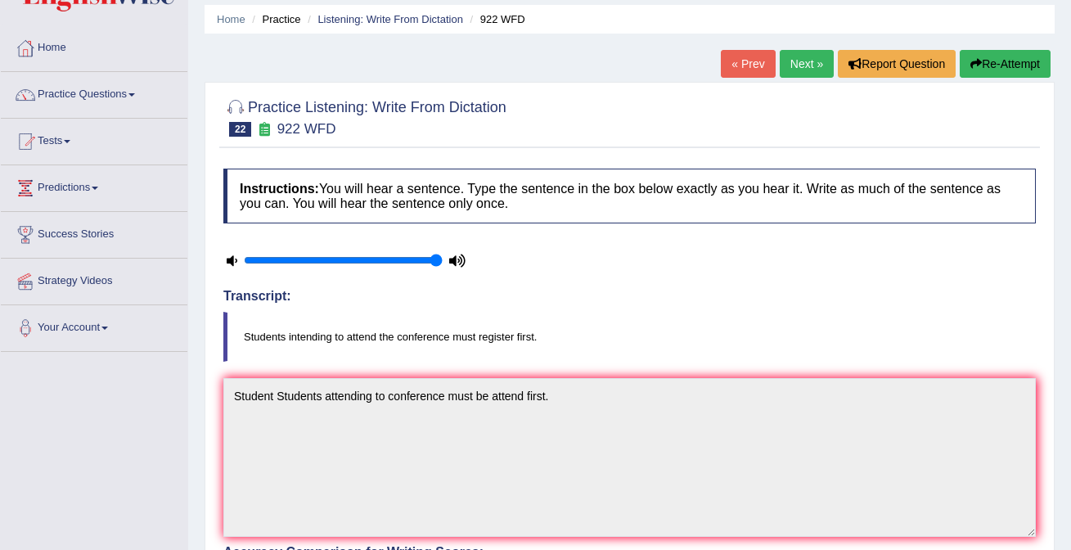
scroll to position [0, 0]
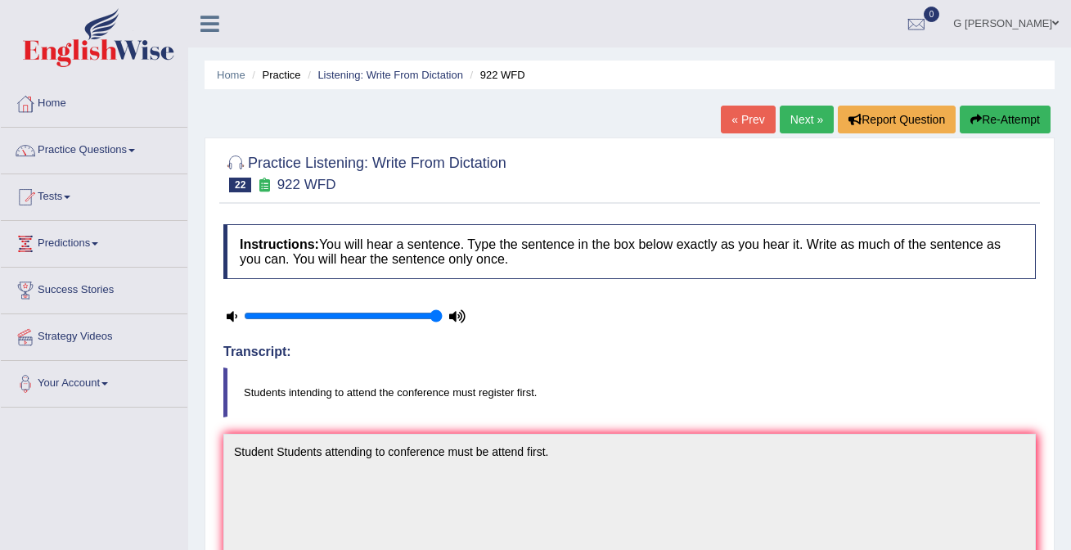
click at [798, 115] on link "Next »" at bounding box center [807, 120] width 54 height 28
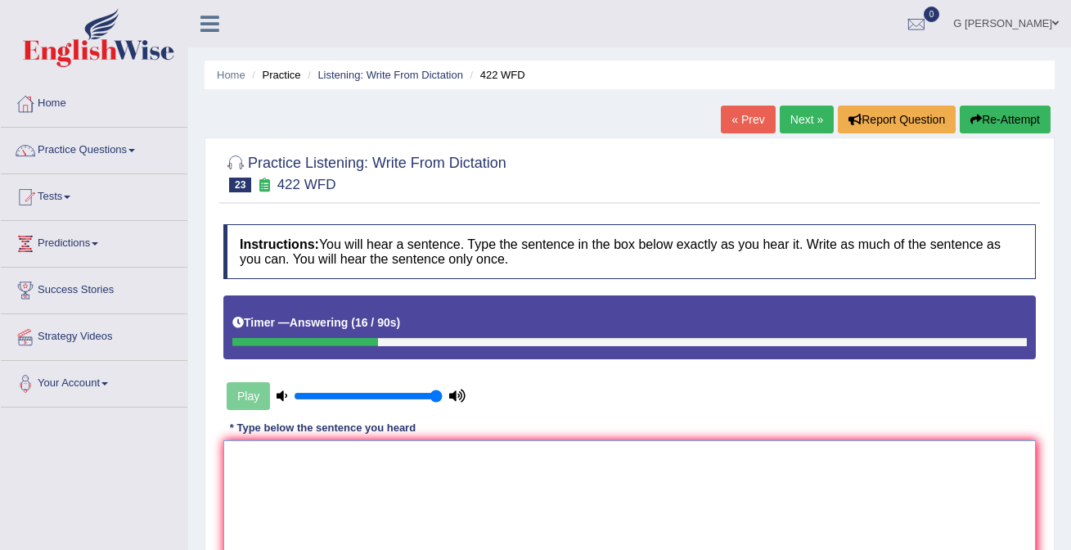
click at [571, 482] on textarea at bounding box center [629, 519] width 813 height 159
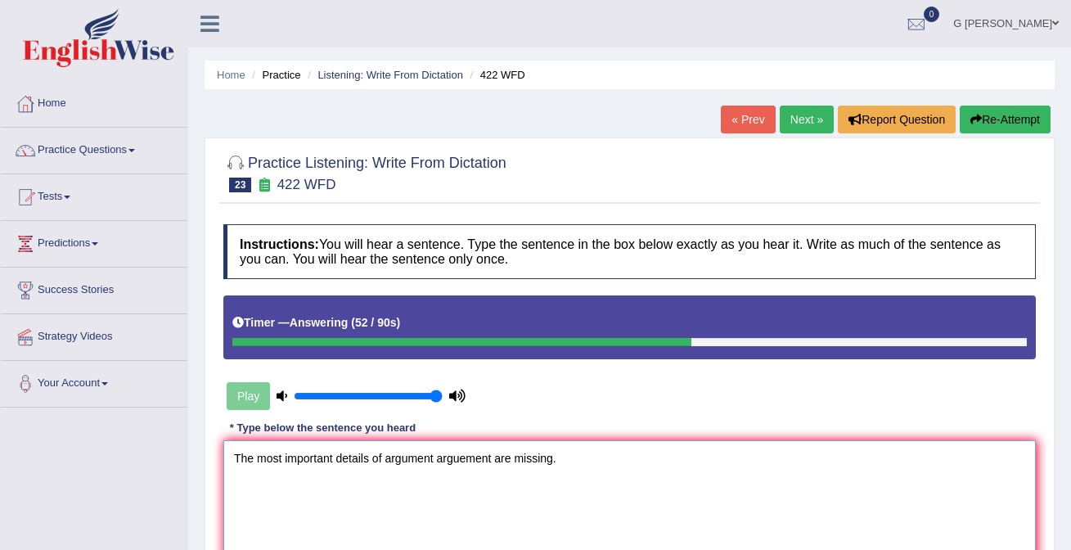
click at [385, 462] on textarea "The most important details of argument arguement are missing." at bounding box center [629, 519] width 813 height 159
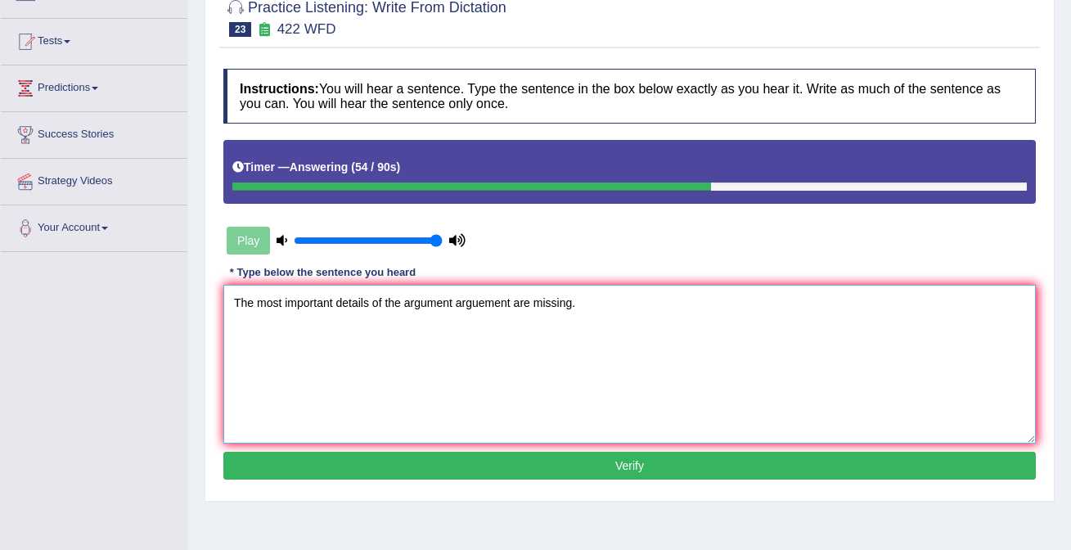
scroll to position [156, 0]
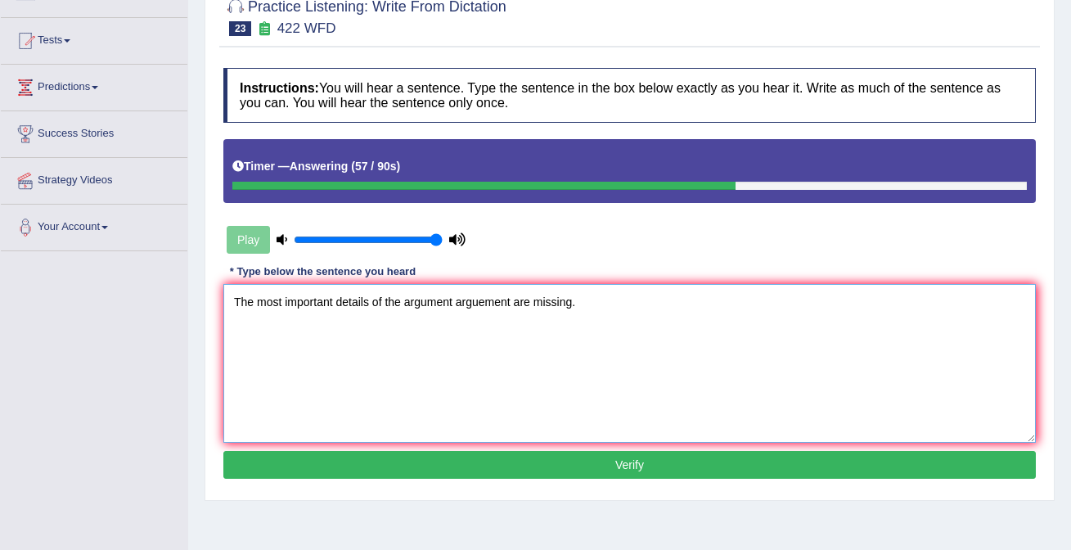
click at [458, 305] on textarea "The most important details of the argument arguement are missing." at bounding box center [629, 363] width 813 height 159
type textarea "The most important details of the argument arguments arguement are missing."
click at [577, 467] on button "Verify" at bounding box center [629, 465] width 813 height 28
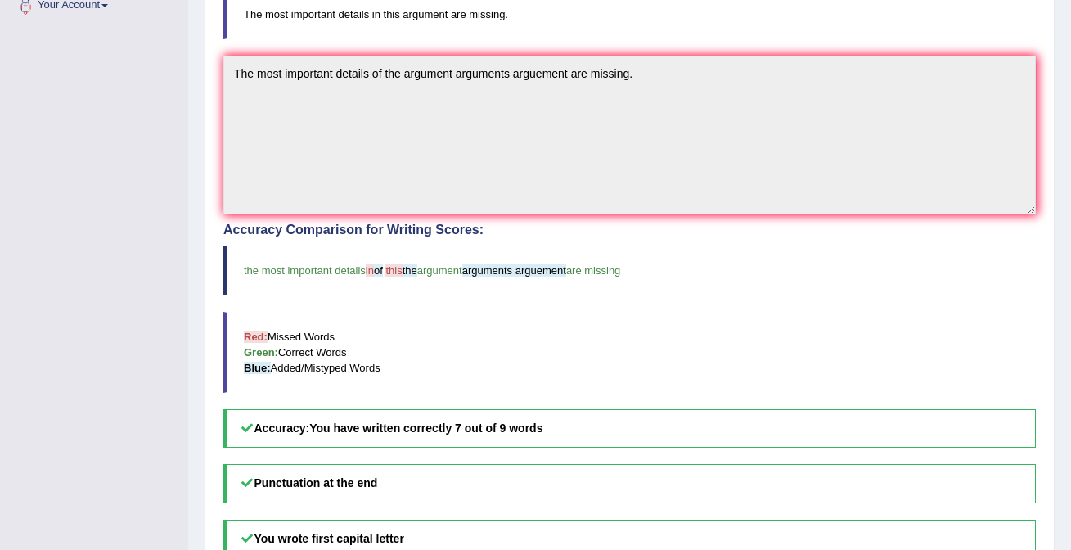
scroll to position [0, 0]
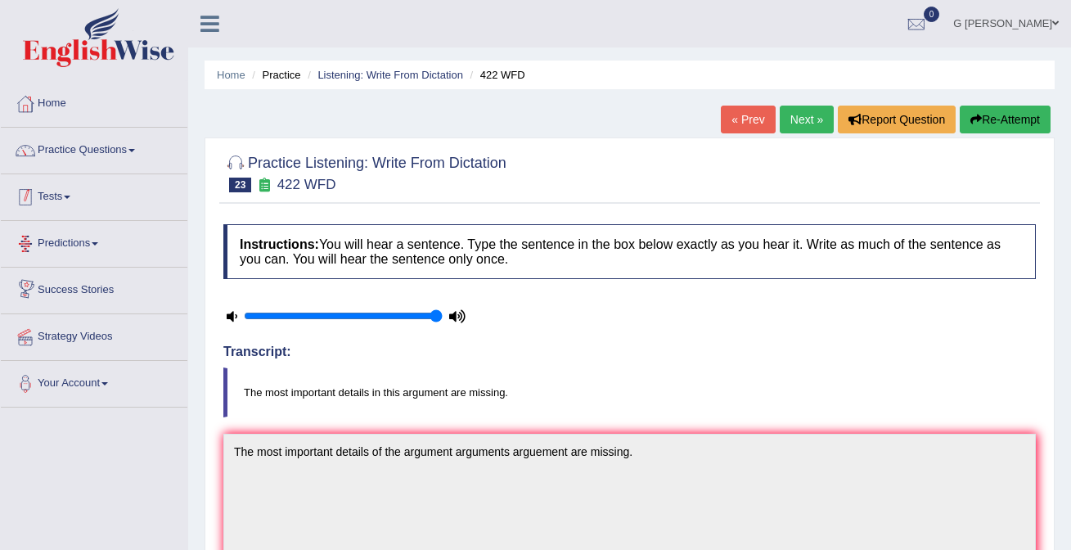
click at [97, 159] on link "Practice Questions" at bounding box center [94, 148] width 187 height 41
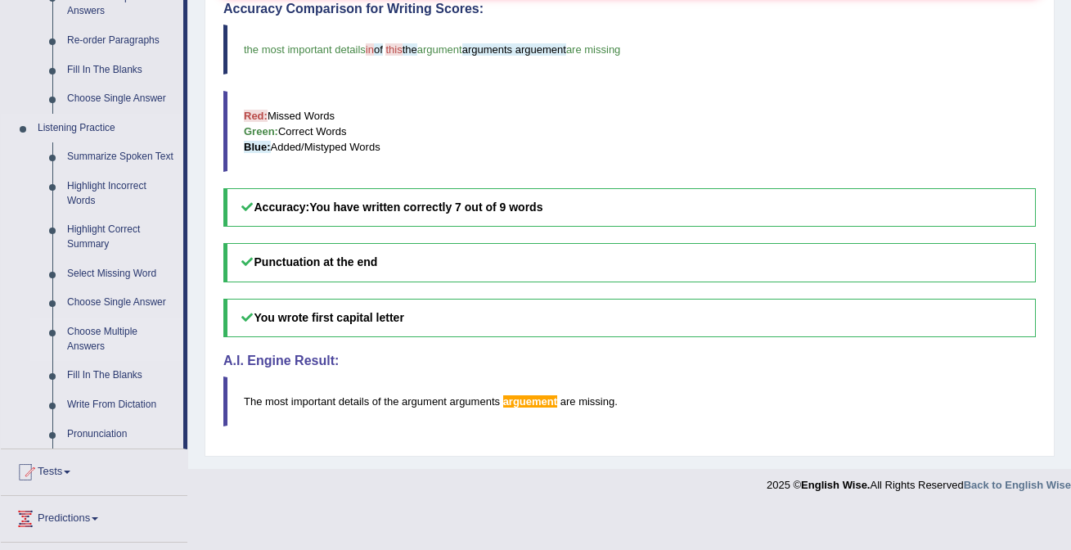
scroll to position [612, 0]
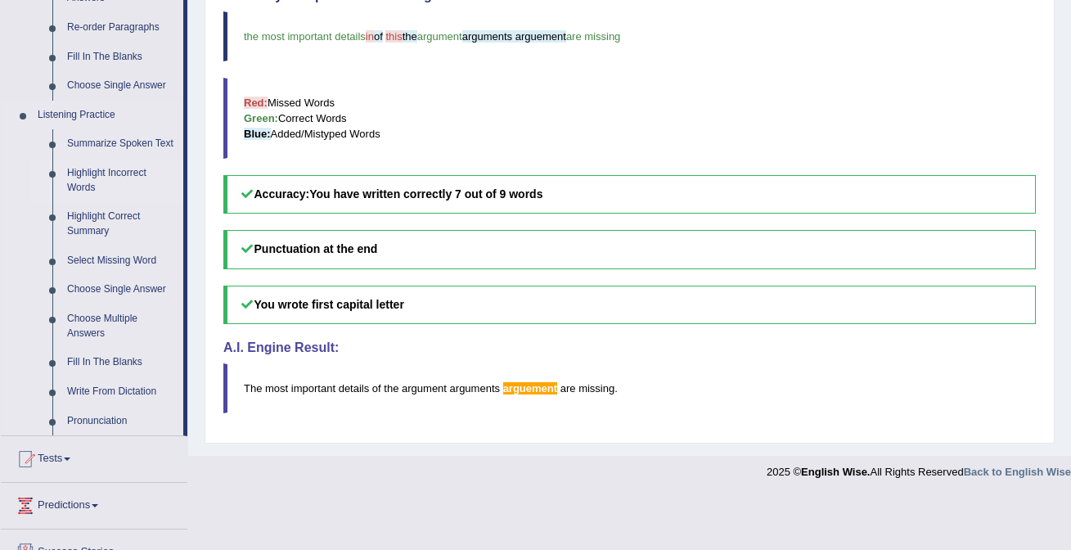
click at [131, 190] on link "Highlight Incorrect Words" at bounding box center [122, 180] width 124 height 43
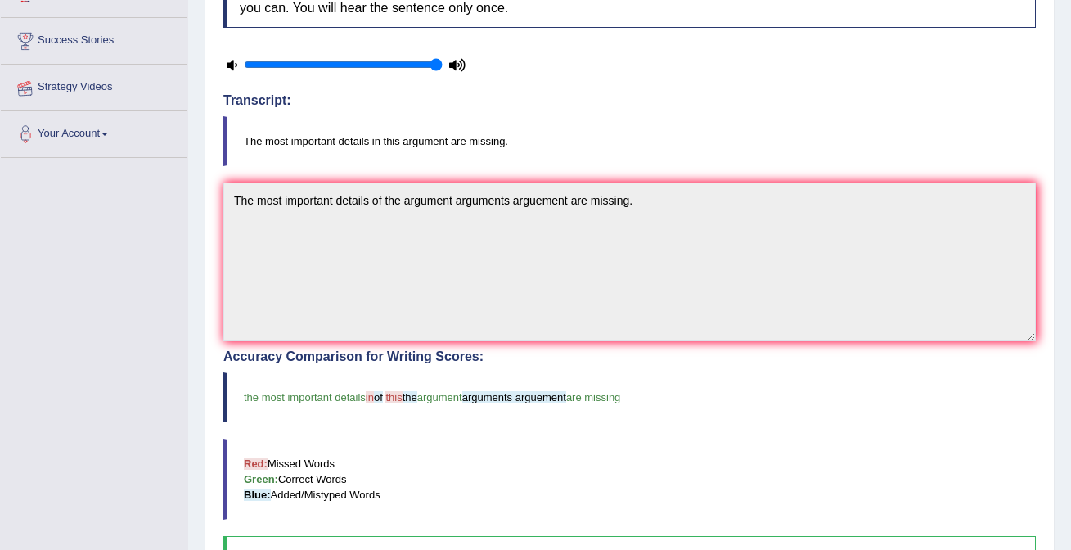
scroll to position [322, 0]
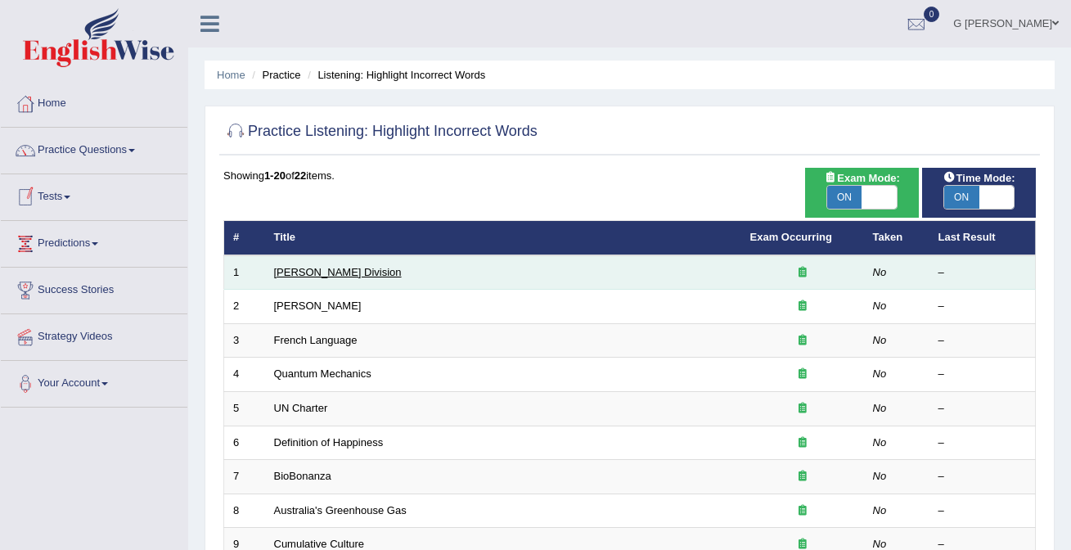
click at [309, 275] on link "[PERSON_NAME] Division" at bounding box center [338, 272] width 128 height 12
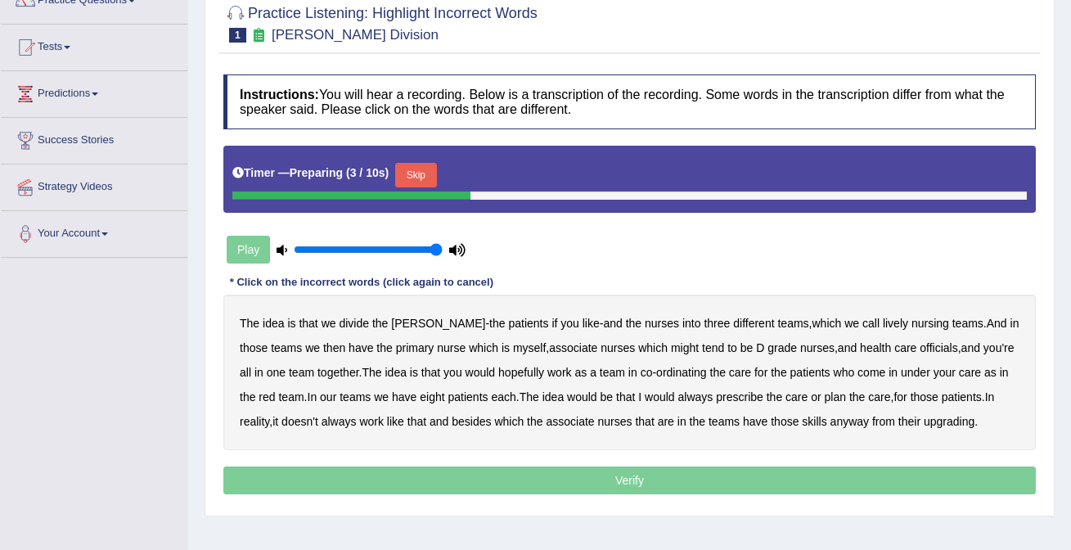
scroll to position [136, 0]
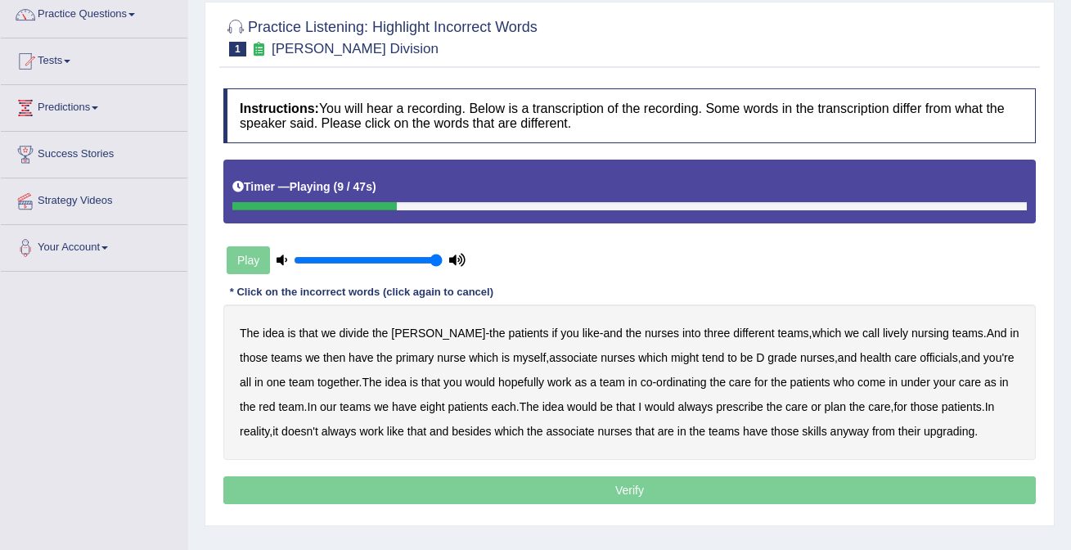
click at [883, 336] on b "lively" at bounding box center [895, 333] width 25 height 13
click at [671, 363] on b "might" at bounding box center [685, 357] width 28 height 13
click at [922, 360] on b "officials" at bounding box center [939, 357] width 38 height 13
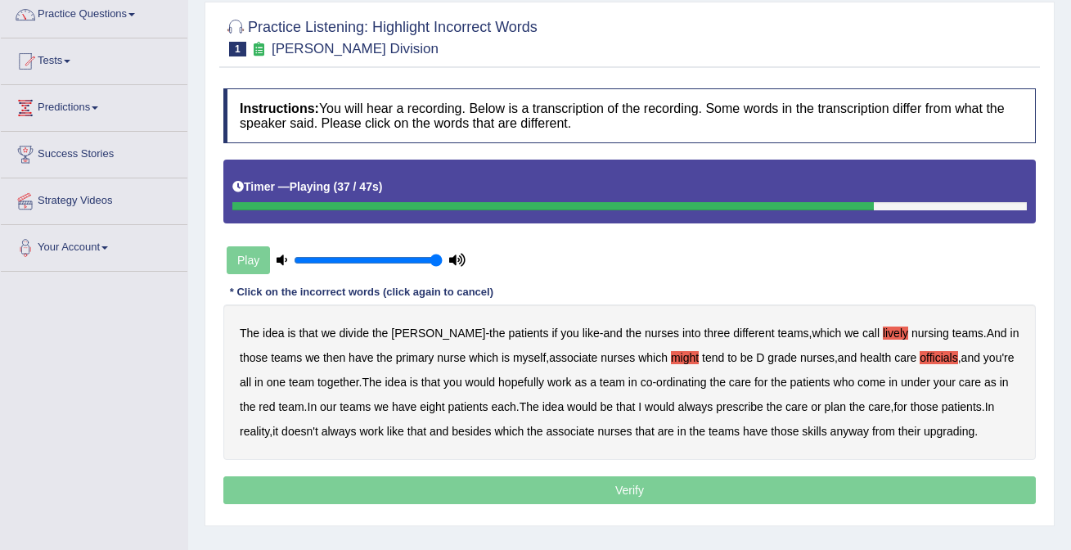
click at [709, 408] on b "always" at bounding box center [696, 406] width 35 height 13
click at [792, 492] on p "Verify" at bounding box center [629, 490] width 813 height 28
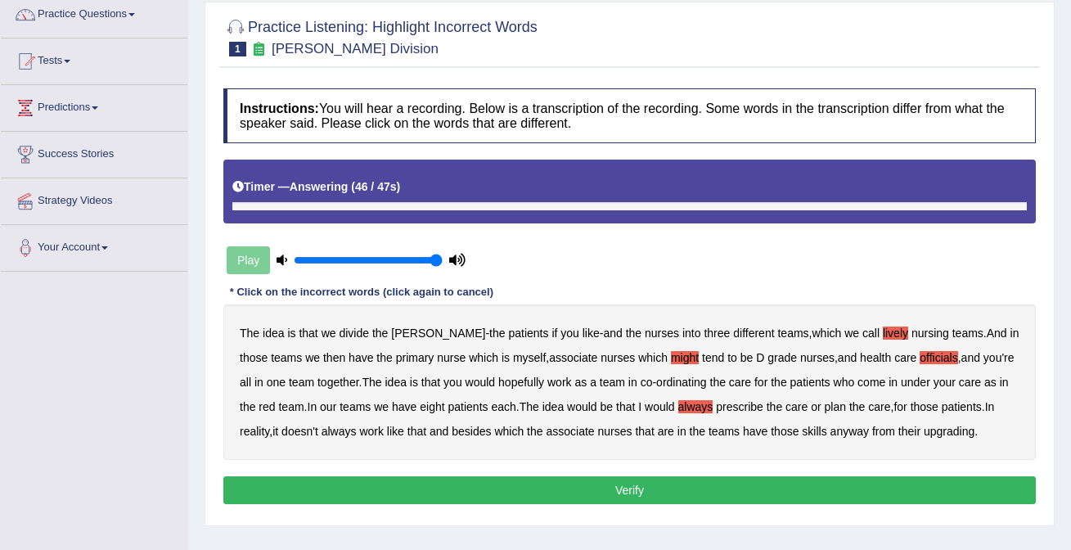
click at [792, 492] on button "Verify" at bounding box center [629, 490] width 813 height 28
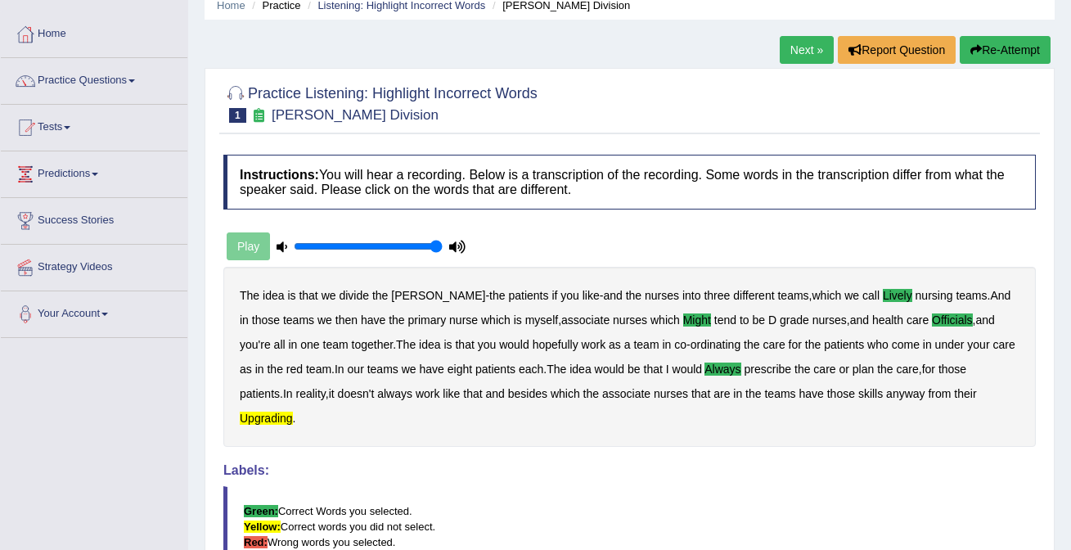
scroll to position [0, 0]
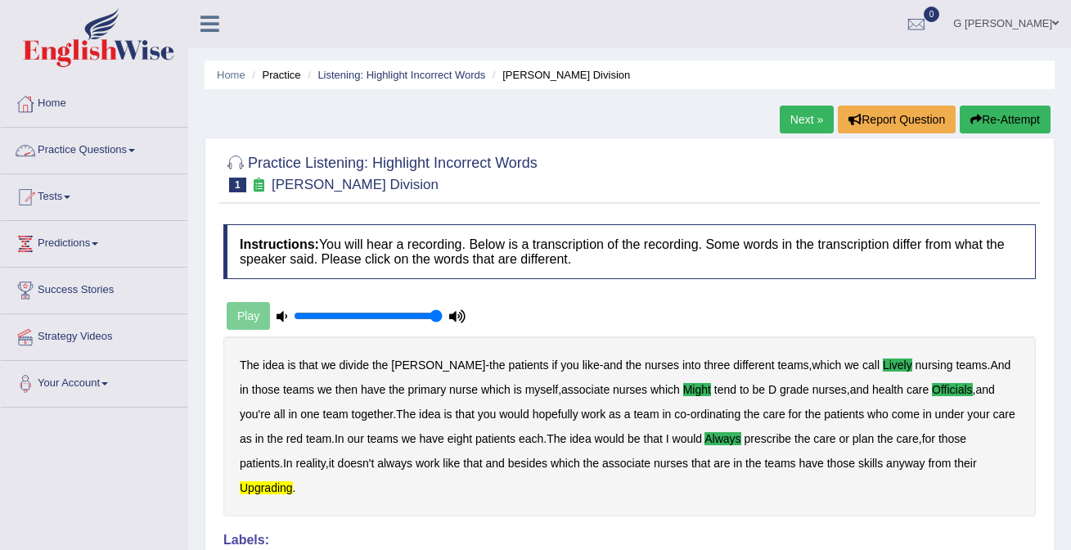
click at [124, 142] on link "Practice Questions" at bounding box center [94, 148] width 187 height 41
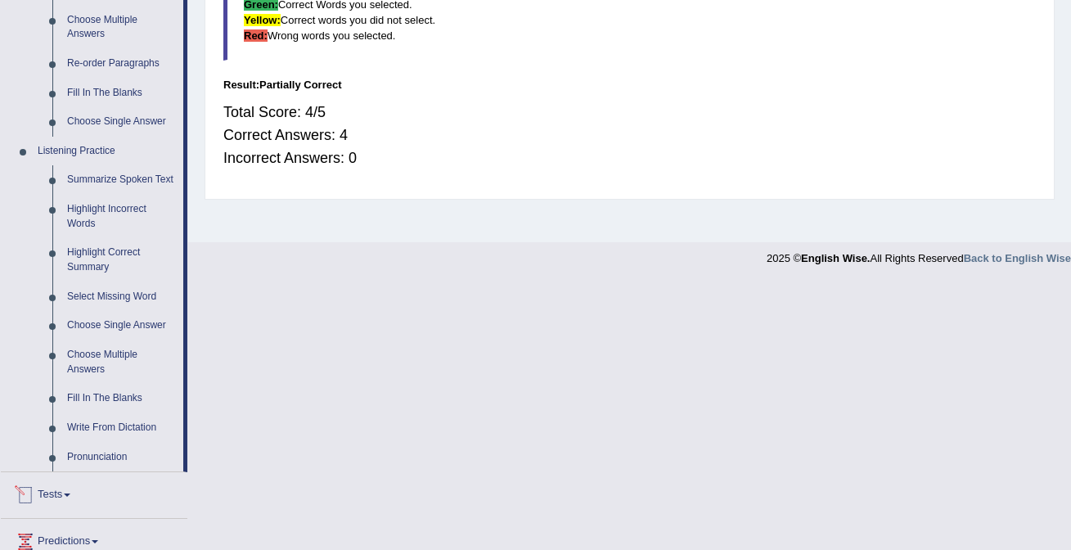
scroll to position [712, 0]
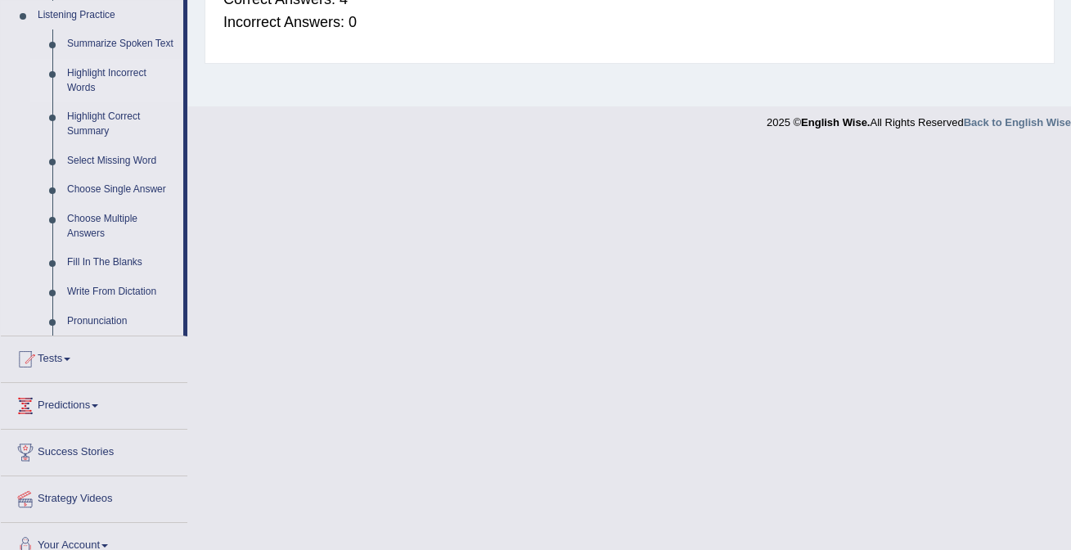
click at [115, 97] on link "Highlight Incorrect Words" at bounding box center [122, 80] width 124 height 43
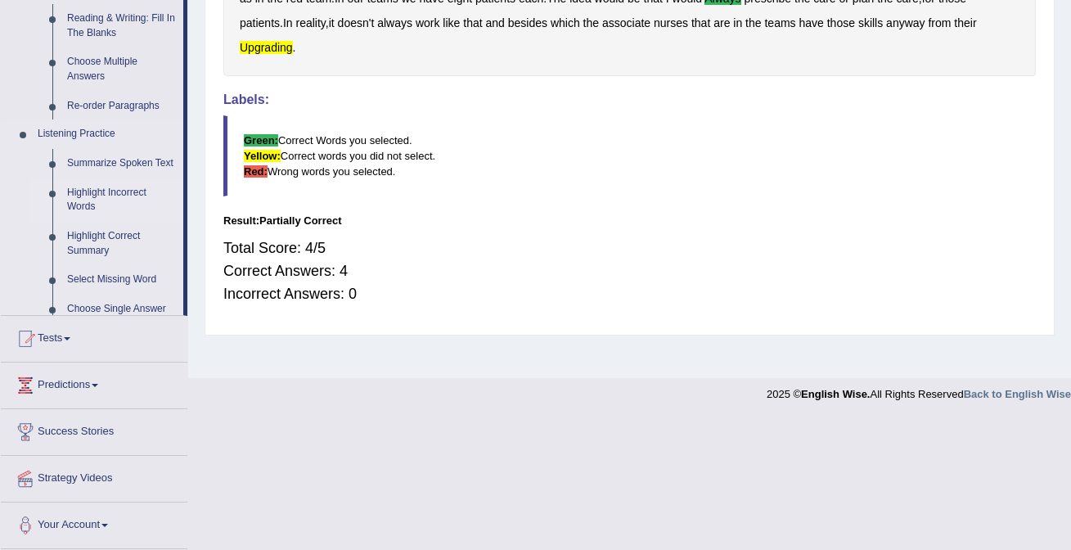
scroll to position [309, 0]
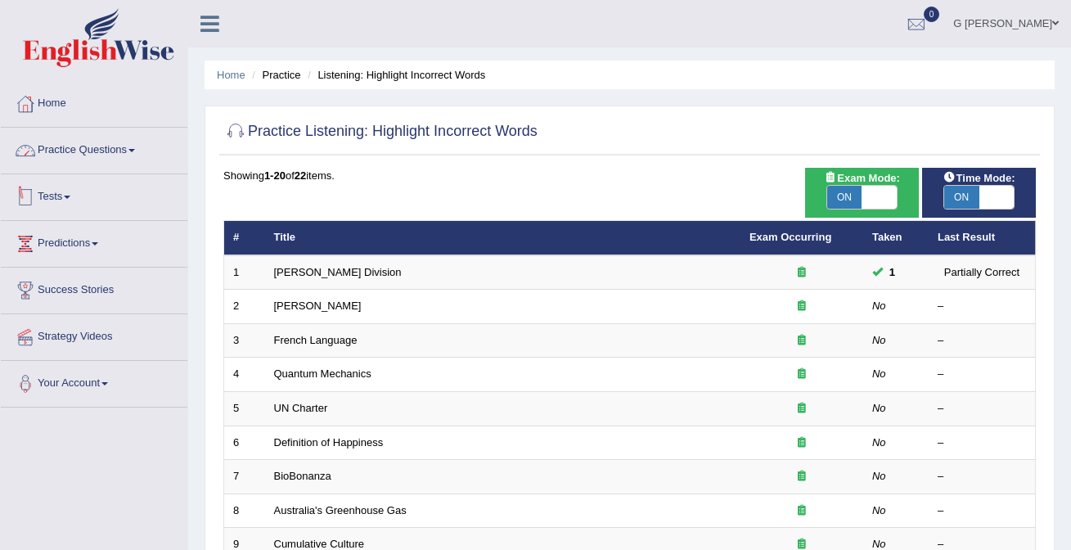
click at [100, 133] on link "Practice Questions" at bounding box center [94, 148] width 187 height 41
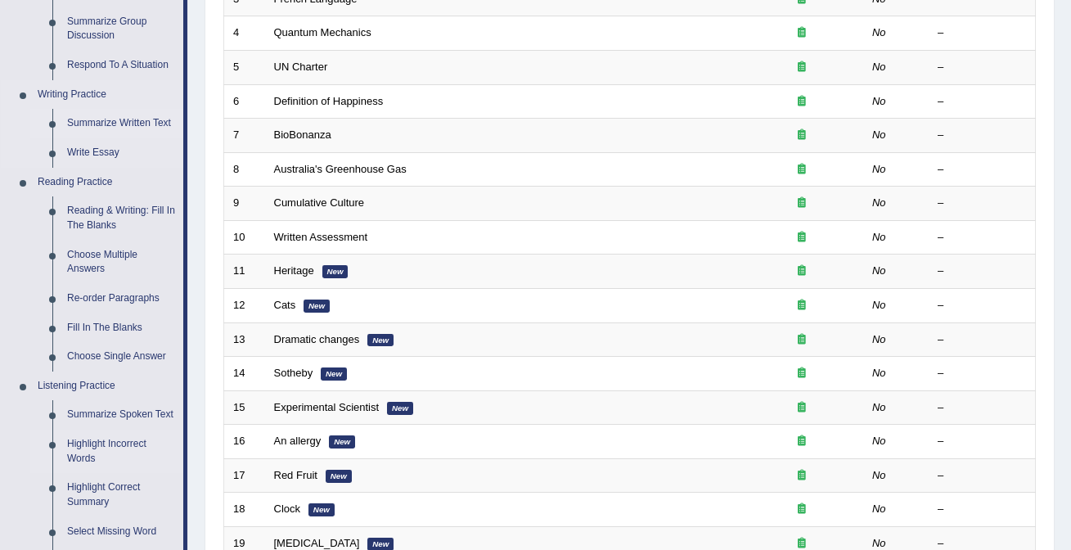
scroll to position [412, 0]
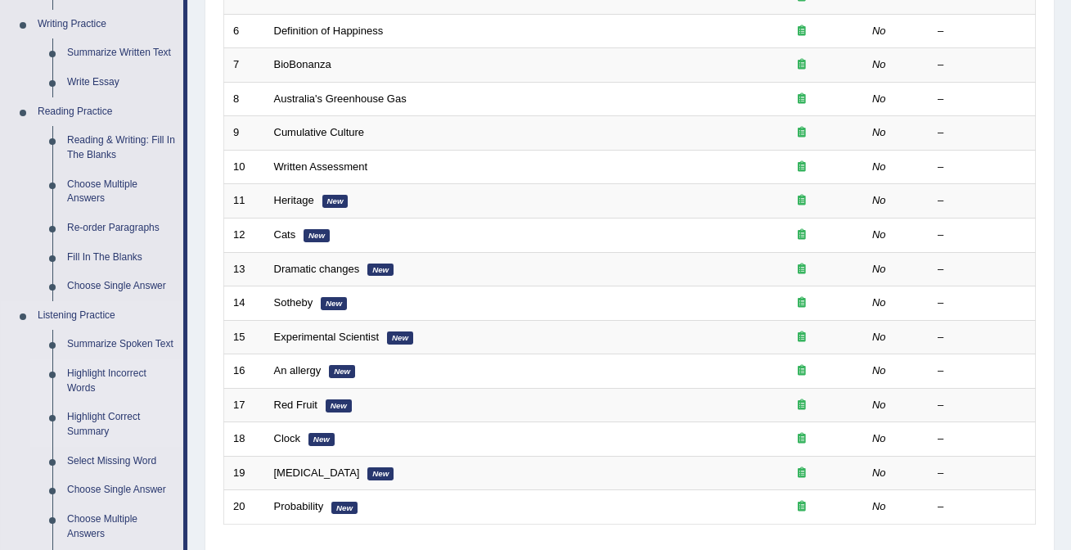
click at [127, 439] on link "Highlight Correct Summary" at bounding box center [122, 424] width 124 height 43
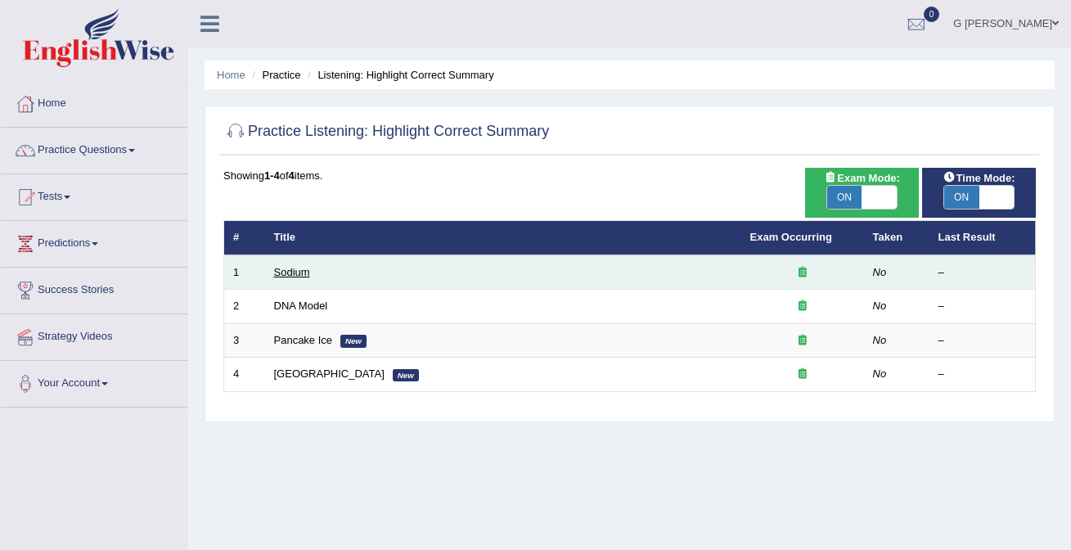
click at [286, 270] on link "Sodium" at bounding box center [292, 272] width 36 height 12
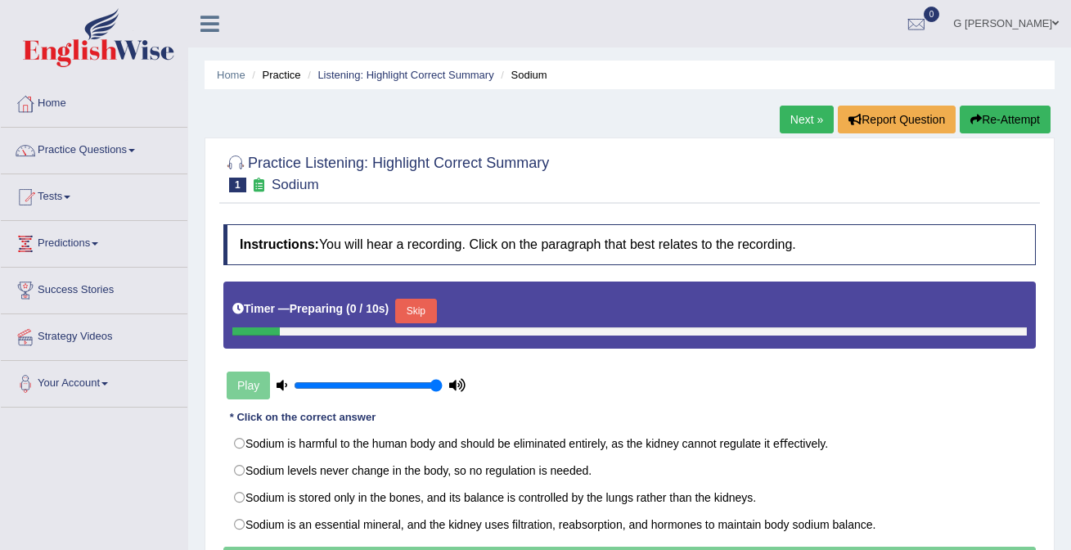
scroll to position [4, 0]
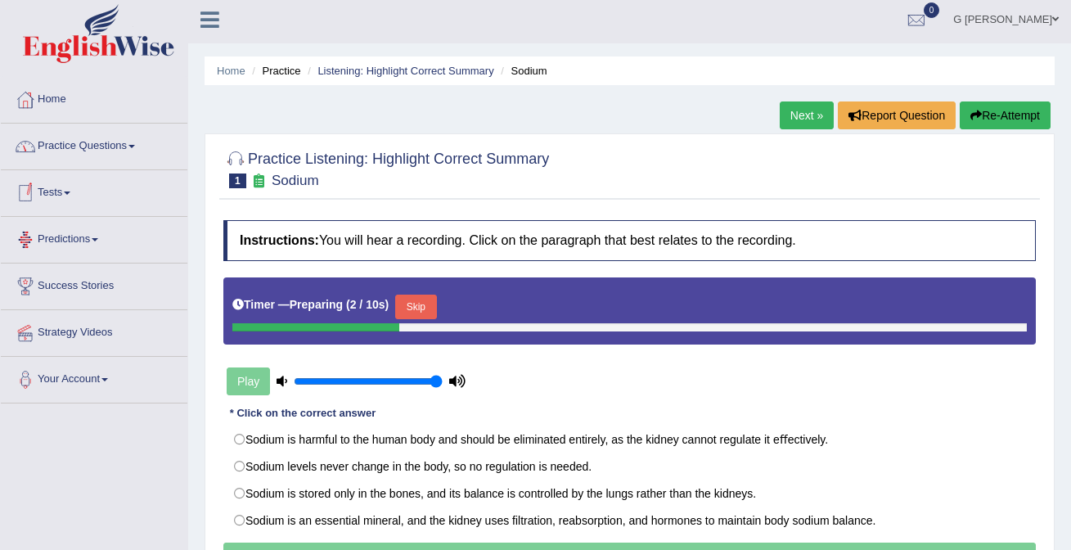
click at [90, 137] on link "Practice Questions" at bounding box center [94, 144] width 187 height 41
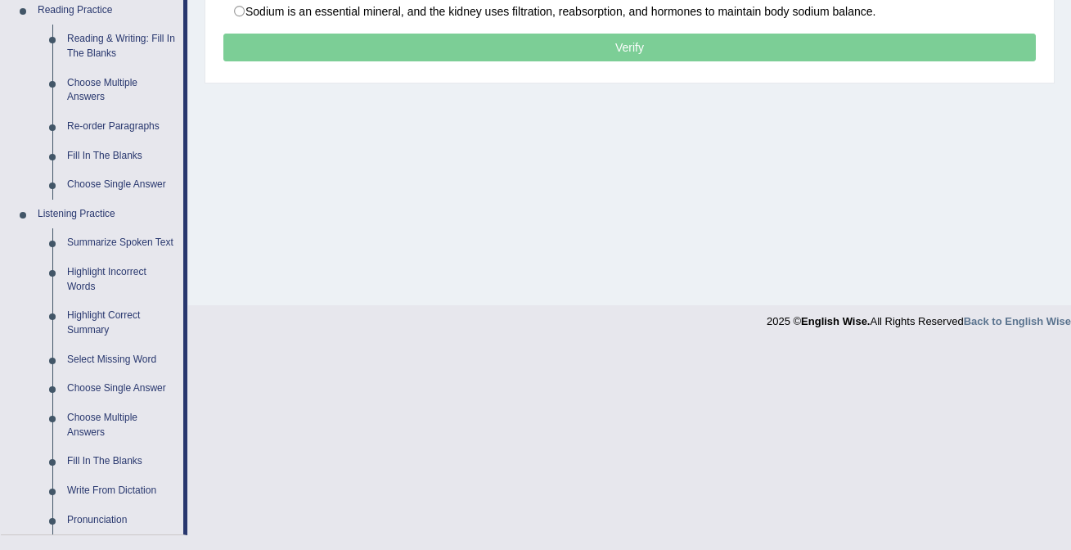
scroll to position [747, 0]
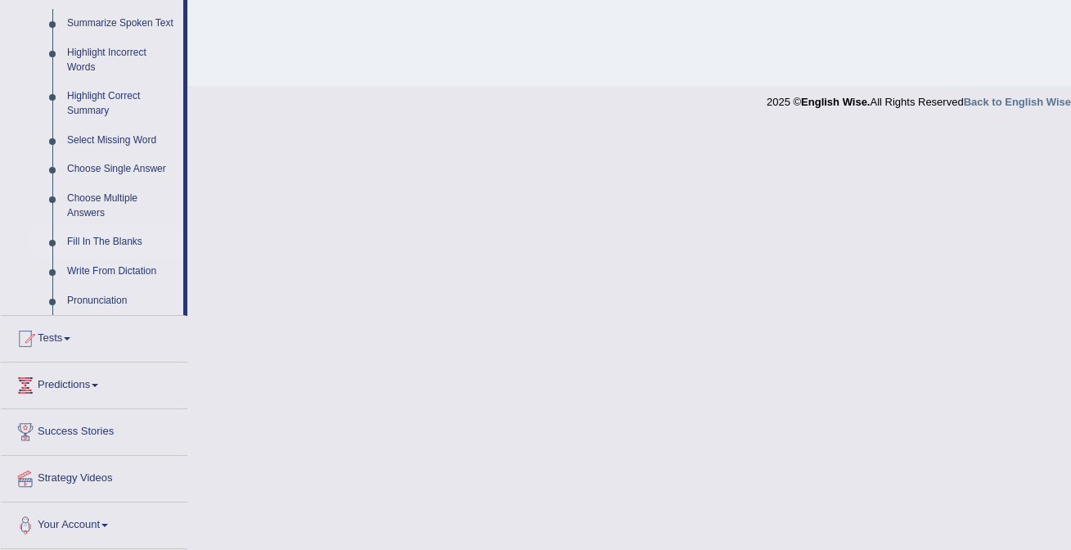
click at [101, 247] on link "Fill In The Blanks" at bounding box center [122, 242] width 124 height 29
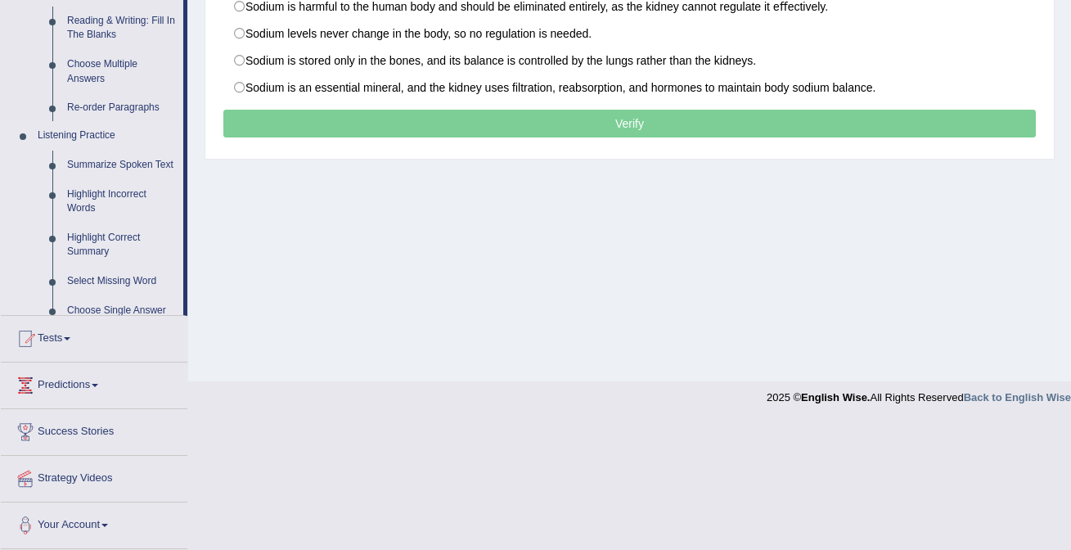
scroll to position [309, 0]
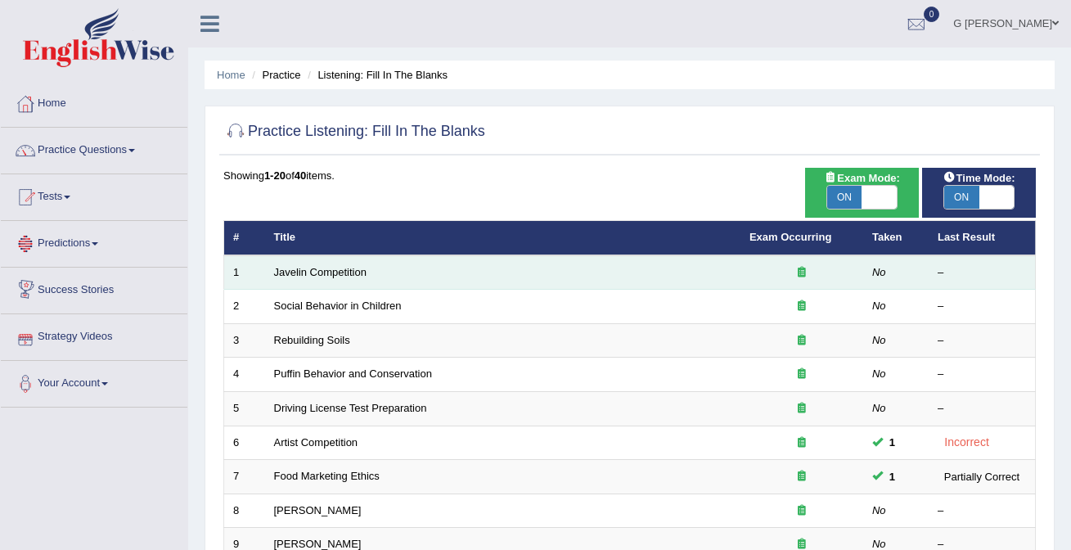
click at [301, 280] on td "Javelin Competition" at bounding box center [503, 272] width 476 height 34
click at [301, 277] on link "Javelin Competition" at bounding box center [320, 272] width 92 height 12
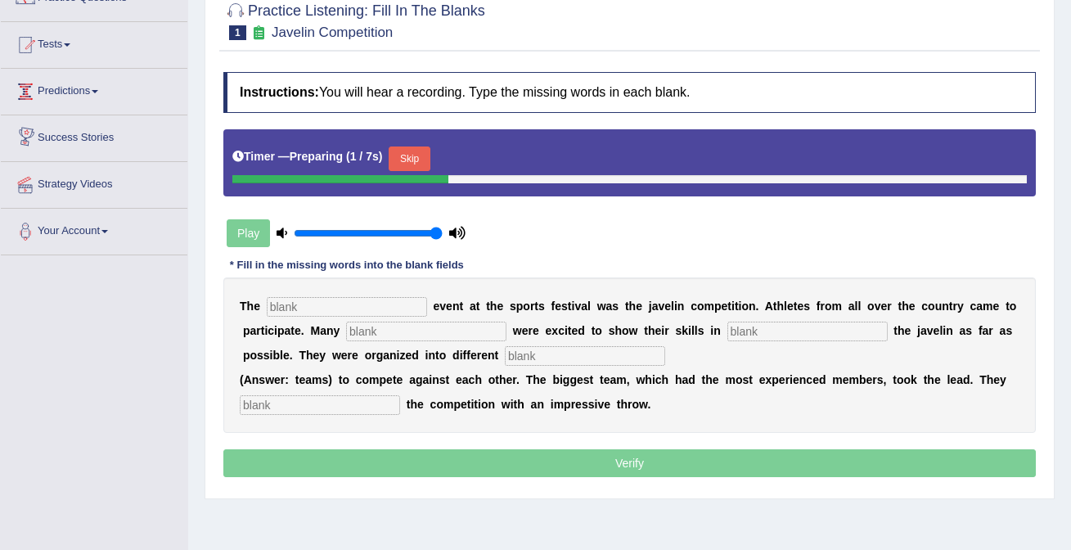
scroll to position [153, 0]
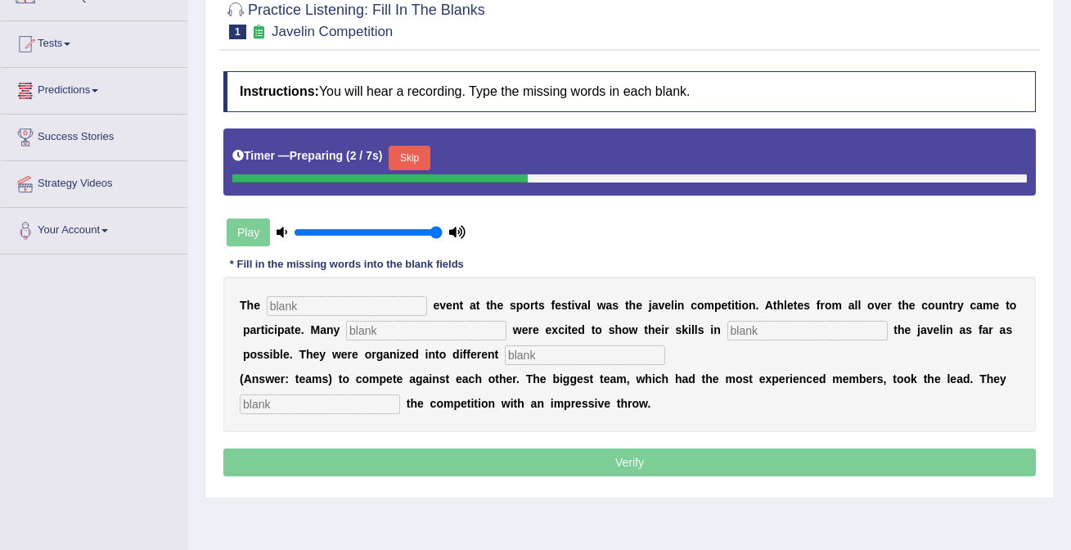
click at [306, 306] on input "text" at bounding box center [347, 306] width 160 height 20
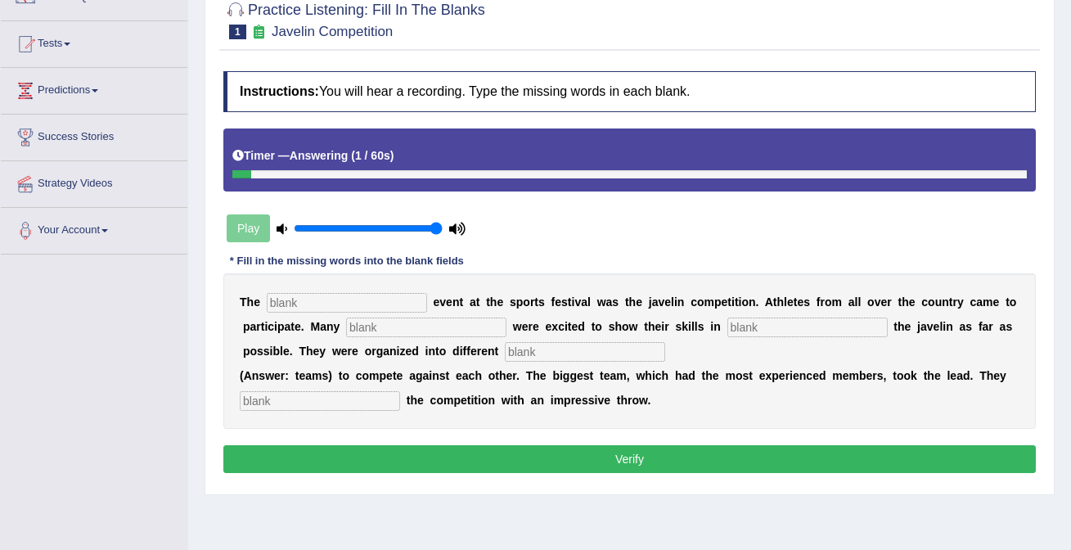
click at [354, 406] on input "text" at bounding box center [320, 401] width 160 height 20
type input "started"
click at [524, 342] on input "text" at bounding box center [585, 352] width 160 height 20
type input "teams"
click at [368, 303] on input "text" at bounding box center [347, 303] width 160 height 20
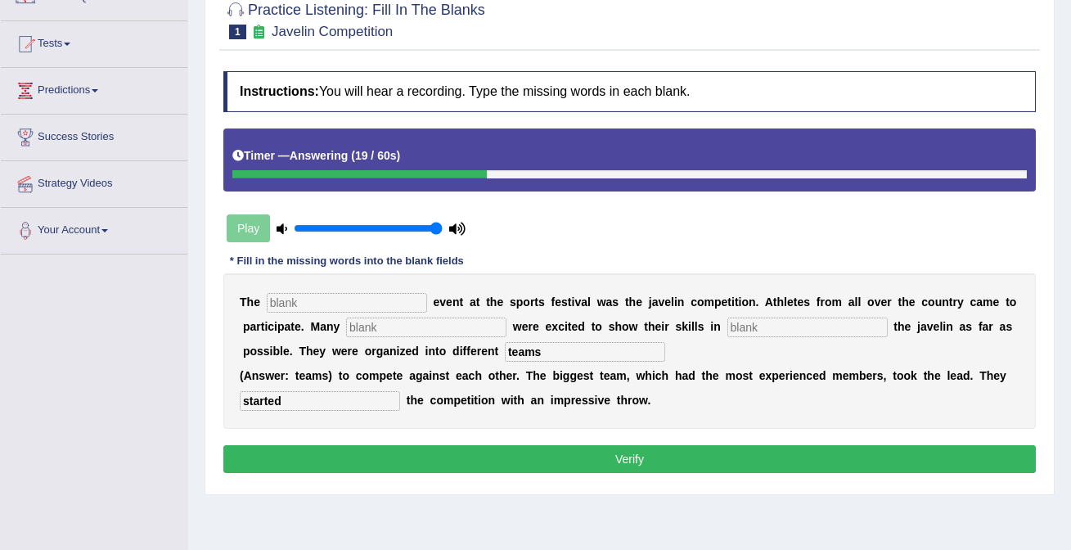
click at [397, 320] on input "text" at bounding box center [426, 328] width 160 height 20
type input "people"
click at [746, 326] on input "text" at bounding box center [808, 328] width 160 height 20
type input "frog"
click at [362, 297] on input "text" at bounding box center [347, 303] width 160 height 20
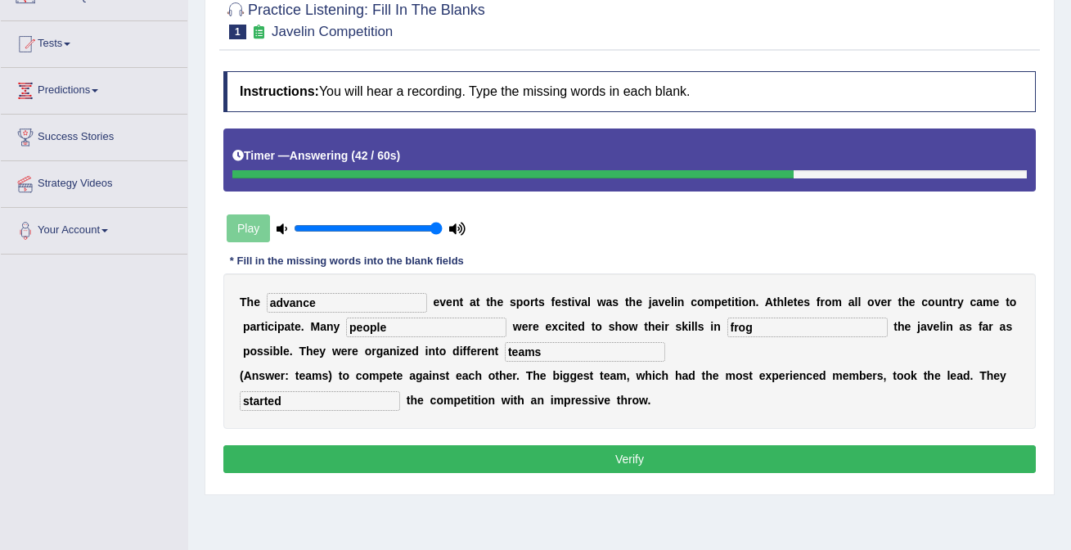
type input "advance"
click at [463, 458] on button "Verify" at bounding box center [629, 459] width 813 height 28
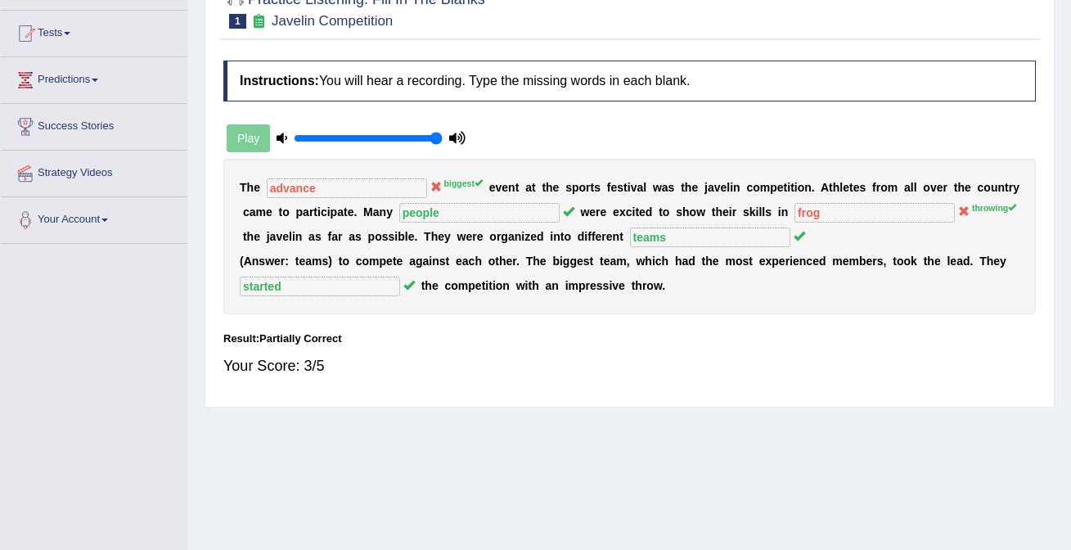
scroll to position [0, 0]
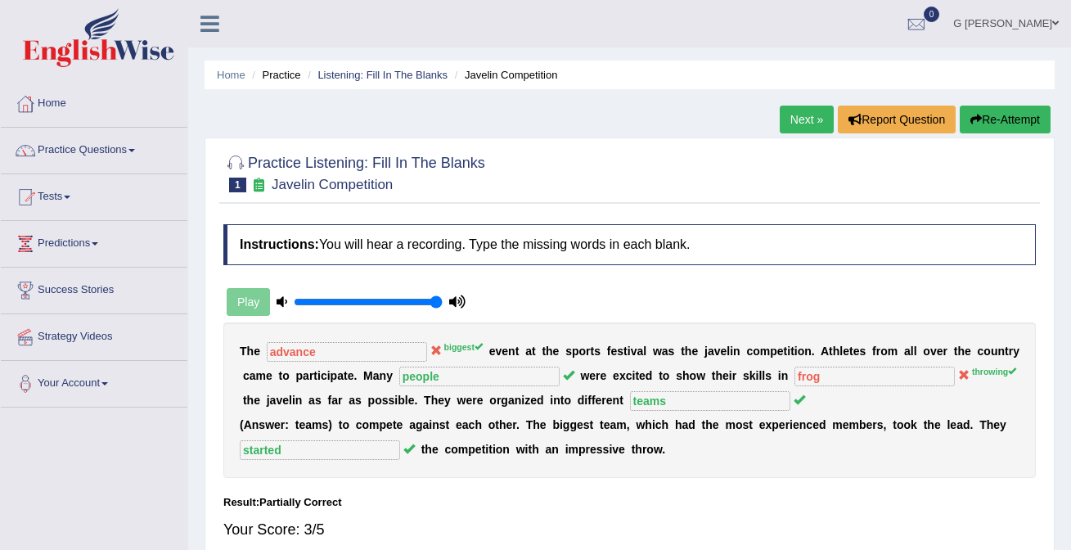
click at [796, 128] on link "Next »" at bounding box center [807, 120] width 54 height 28
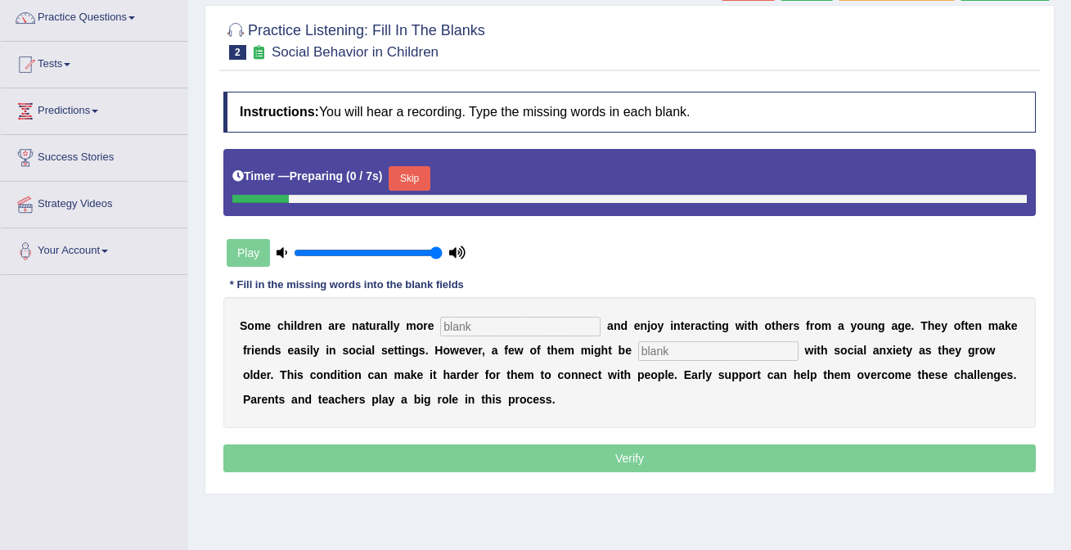
scroll to position [261, 0]
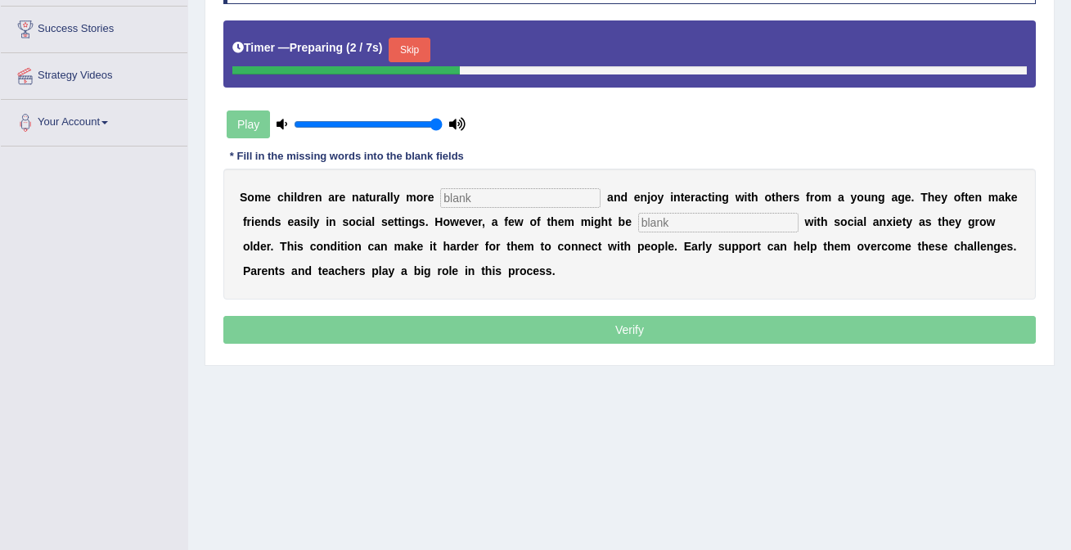
click at [501, 197] on input "text" at bounding box center [520, 198] width 160 height 20
click at [421, 55] on button "Skip" at bounding box center [409, 50] width 41 height 25
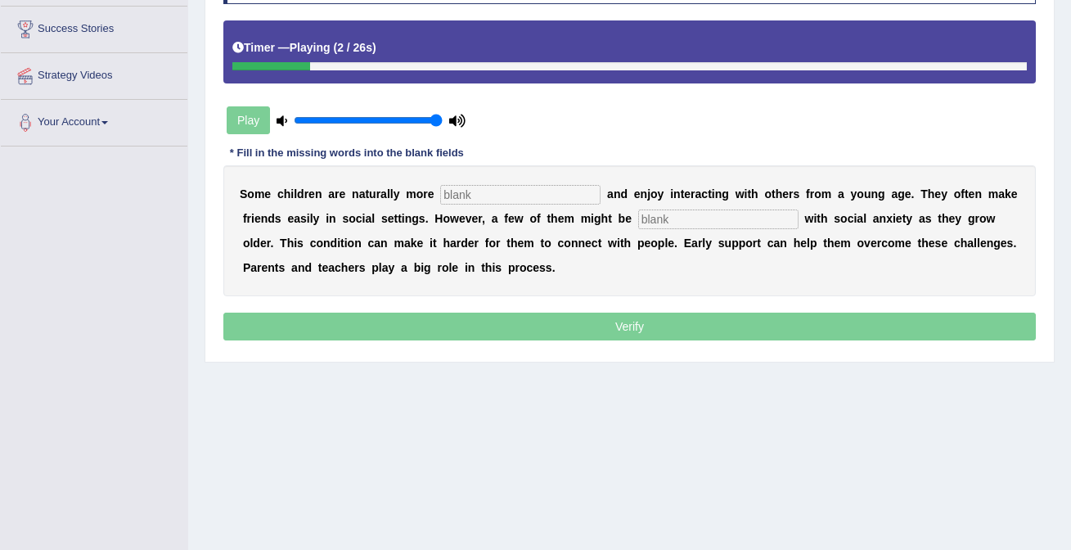
click at [460, 201] on input "text" at bounding box center [520, 195] width 160 height 20
type input "sociable"
click at [692, 223] on input "text" at bounding box center [718, 220] width 160 height 20
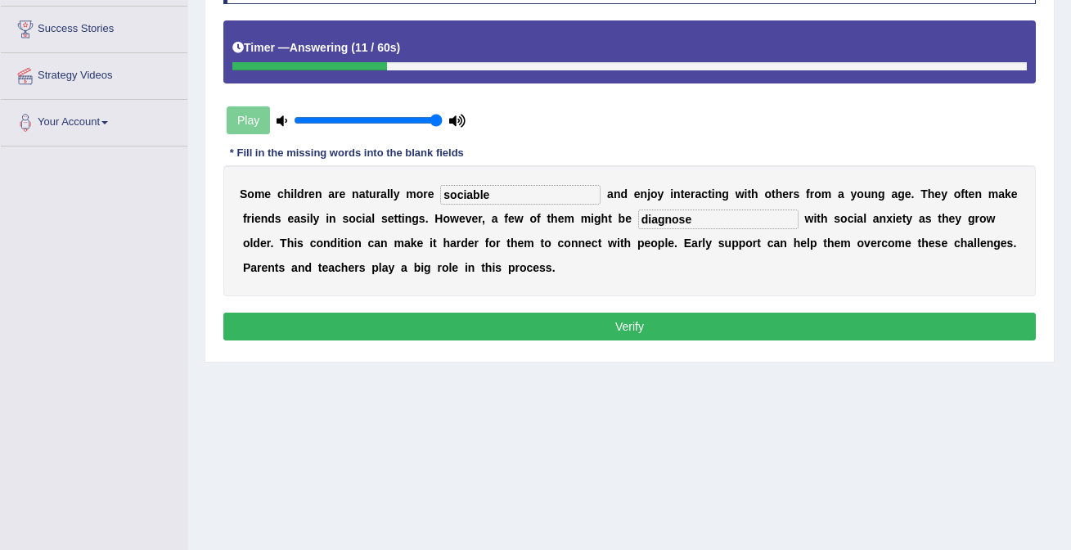
type input "diagnose"
click at [553, 322] on button "Verify" at bounding box center [629, 327] width 813 height 28
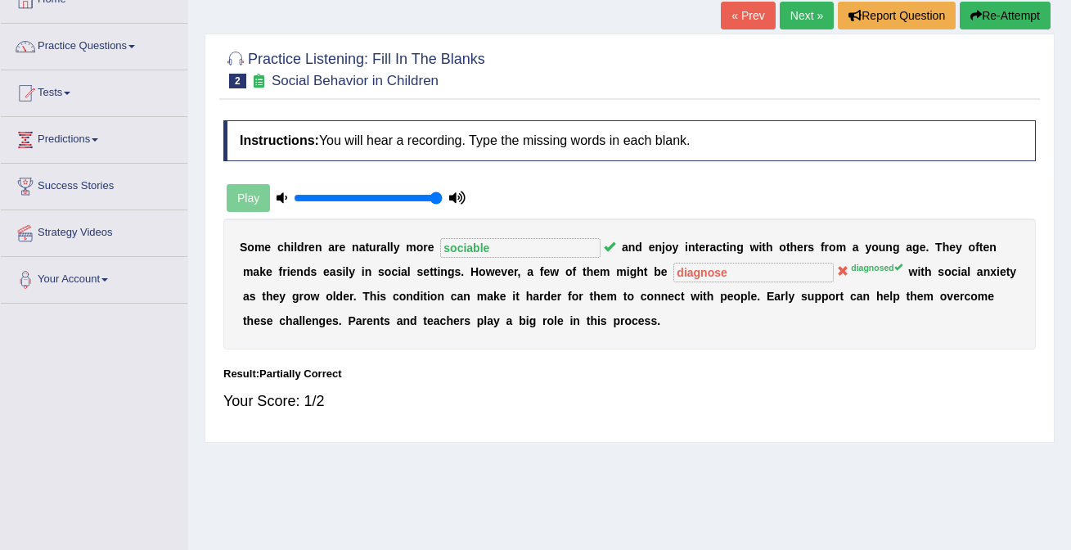
scroll to position [0, 0]
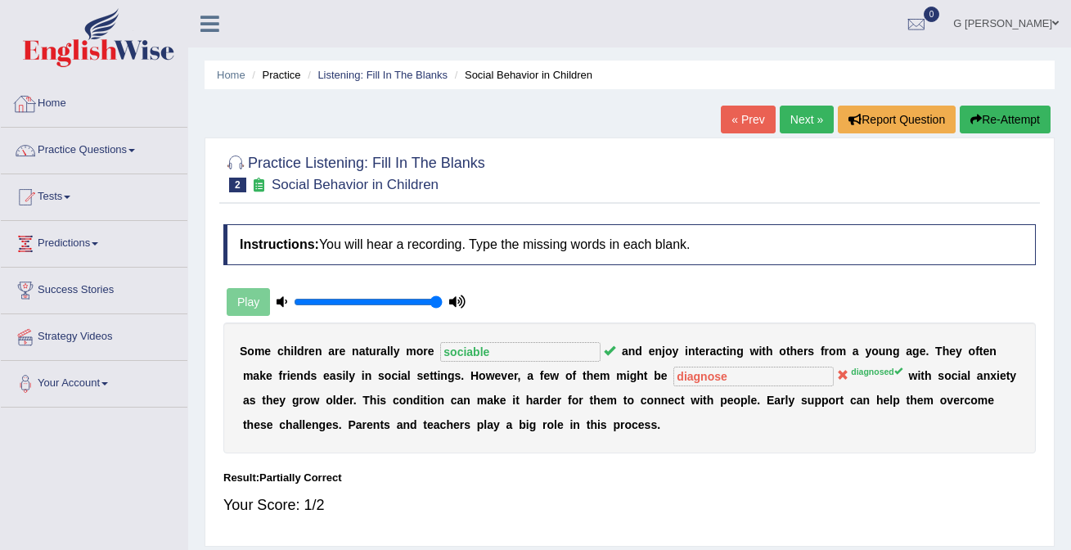
click at [156, 129] on link "Practice Questions" at bounding box center [94, 148] width 187 height 41
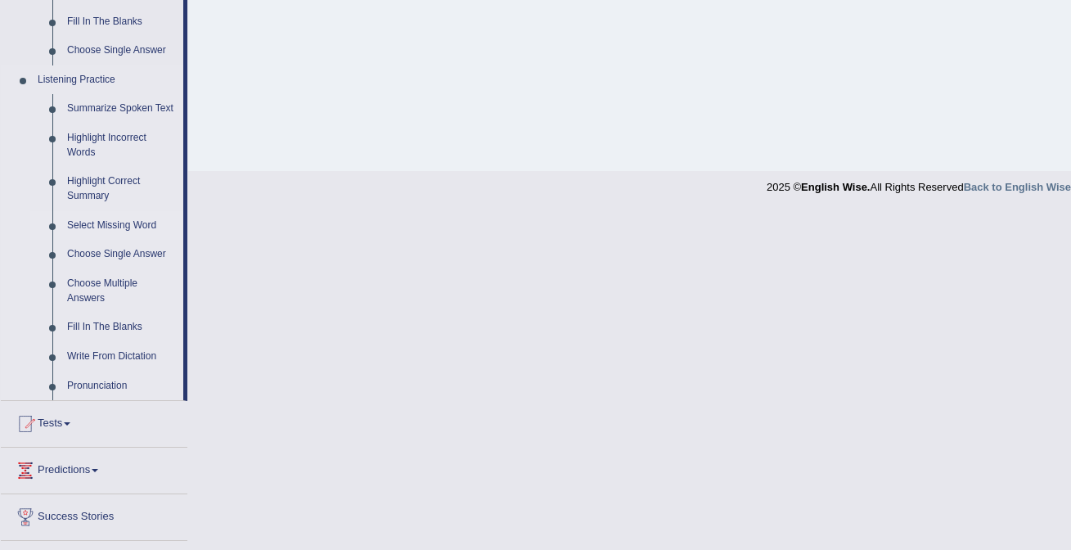
scroll to position [653, 0]
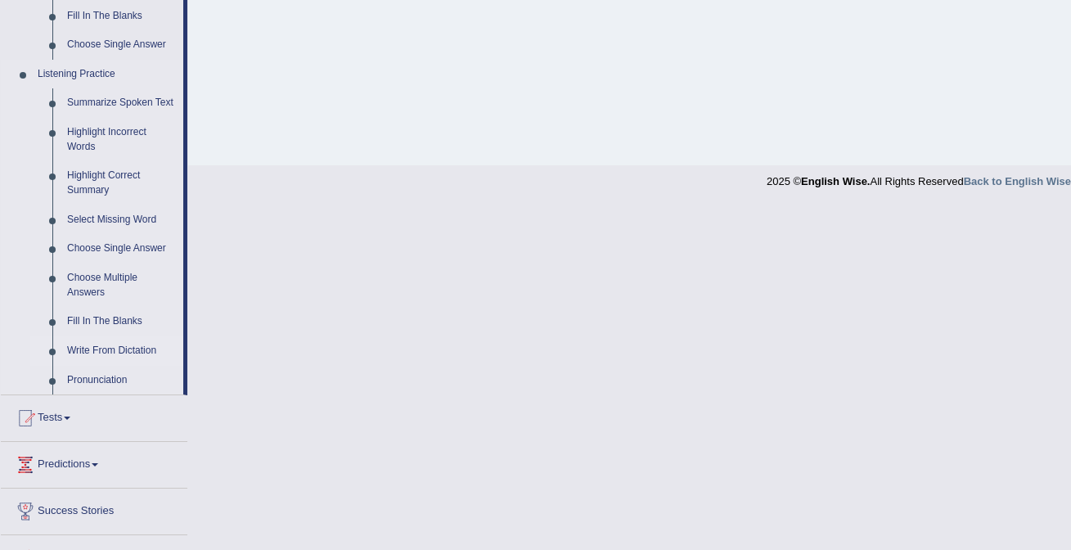
click at [124, 366] on link "Write From Dictation" at bounding box center [122, 350] width 124 height 29
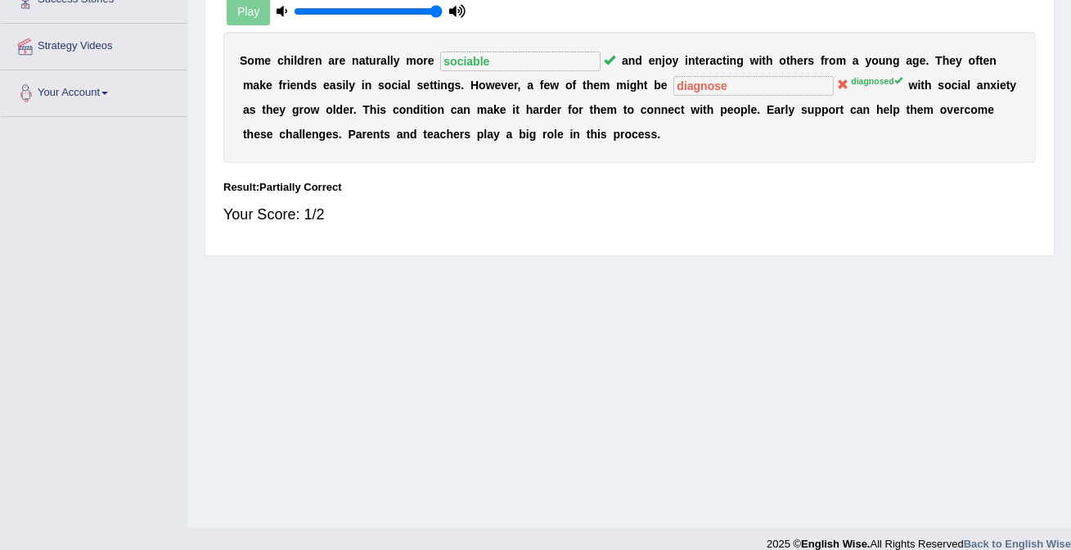
scroll to position [309, 0]
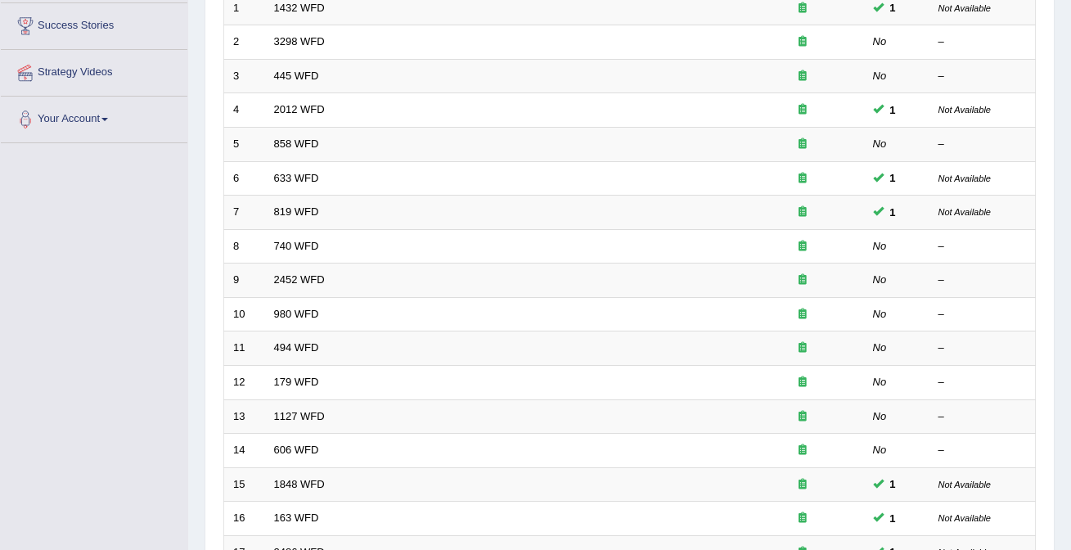
scroll to position [258, 0]
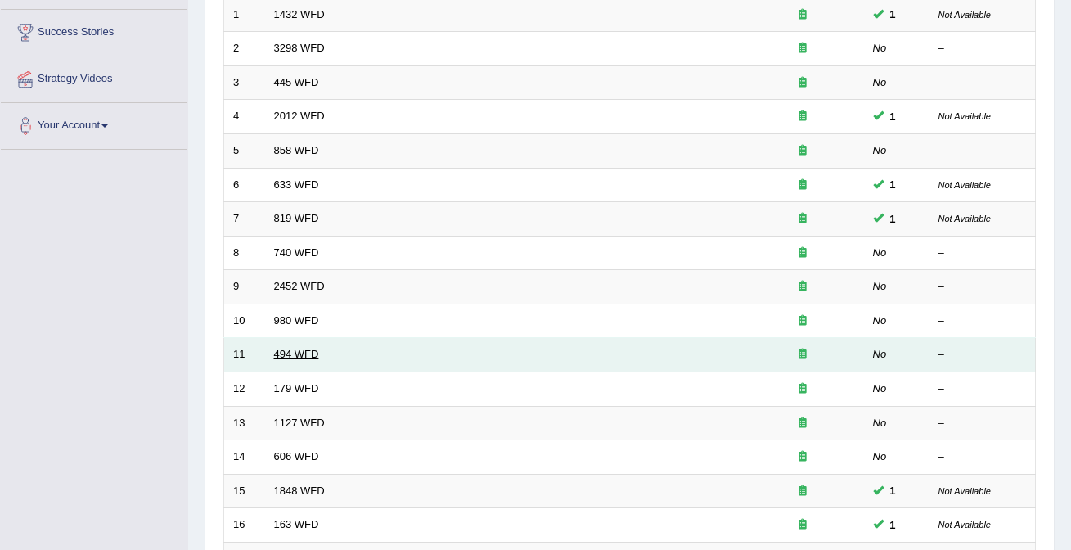
click at [300, 351] on link "494 WFD" at bounding box center [296, 354] width 45 height 12
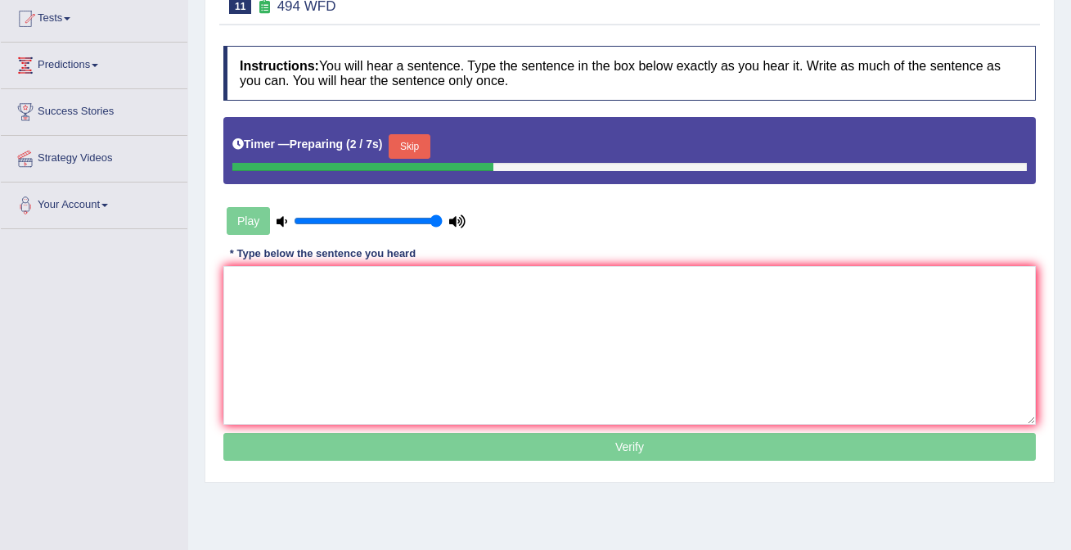
scroll to position [175, 0]
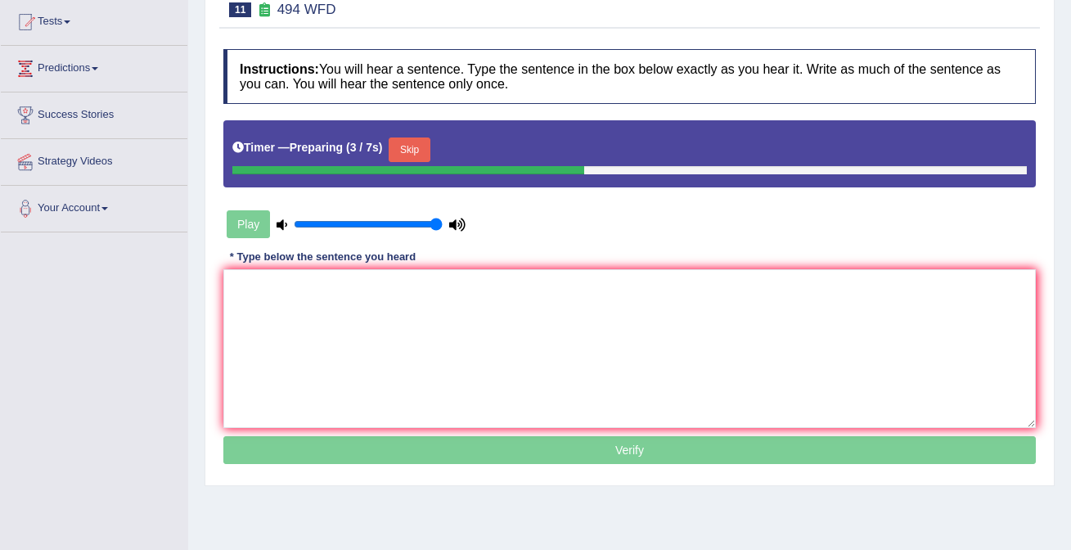
click at [418, 148] on button "Skip" at bounding box center [409, 150] width 41 height 25
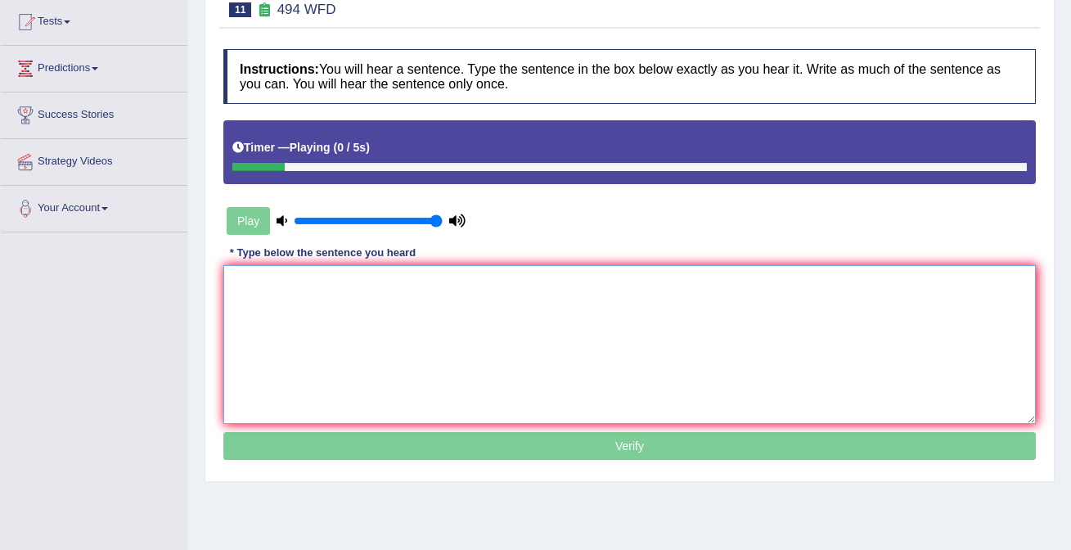
click at [409, 404] on textarea at bounding box center [629, 344] width 813 height 159
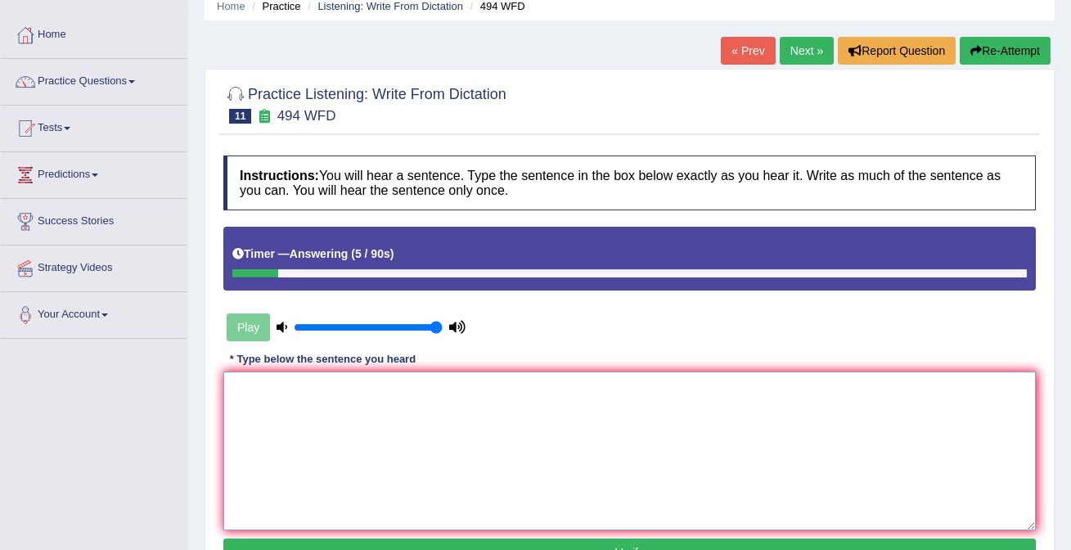
scroll to position [0, 0]
